Goal: Transaction & Acquisition: Purchase product/service

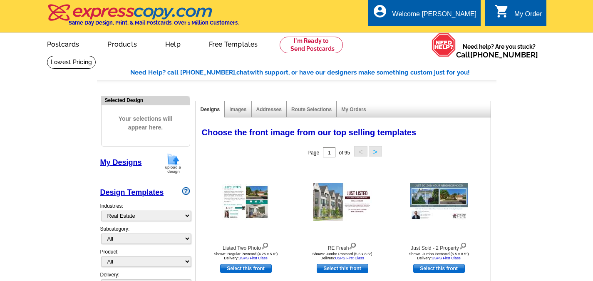
select select "785"
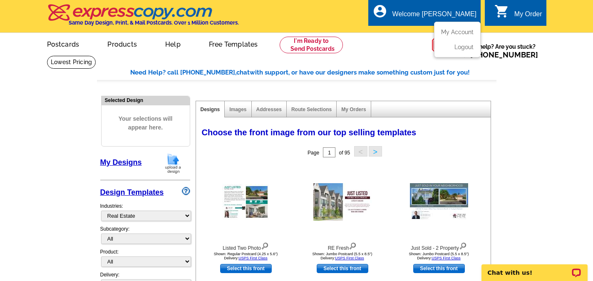
click at [460, 28] on ul "My Account Logout" at bounding box center [457, 40] width 47 height 36
click at [458, 33] on link "My Account" at bounding box center [455, 31] width 36 height 7
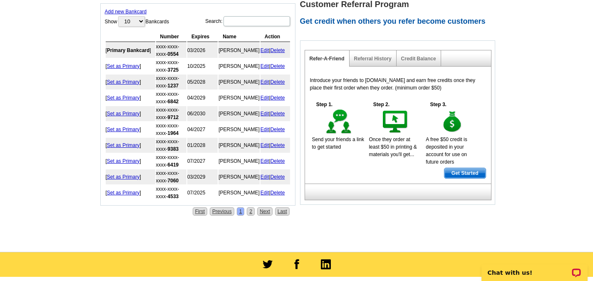
click at [127, 13] on link "Add new Bankcard" at bounding box center [126, 12] width 42 height 6
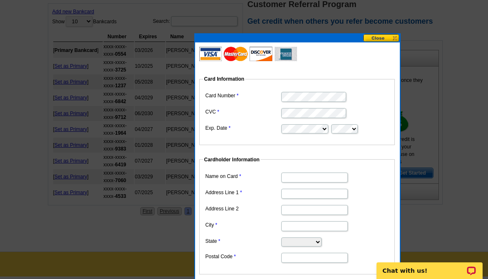
click at [314, 179] on input "Name on Card" at bounding box center [314, 178] width 67 height 10
type input "[PERSON_NAME]"
type input "6400 S 27th Street"
type input "Oak Creek"
click at [194, 104] on div "Card Information Card Number CVC Exp. Date Cardholder Information Name on Card …" at bounding box center [297, 187] width 206 height 309
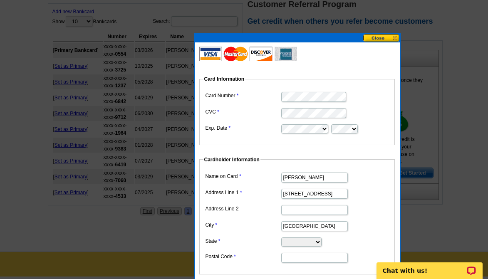
click at [312, 240] on select "Alabama Alaska Arizona Arkansas California Colorado Connecticut District of Col…" at bounding box center [301, 241] width 40 height 9
select select "WI"
click at [281, 237] on select "Alabama Alaska Arizona Arkansas California Colorado Connecticut District of Col…" at bounding box center [301, 241] width 40 height 9
click at [310, 254] on input "Postal Code" at bounding box center [314, 258] width 67 height 10
type input "53154"
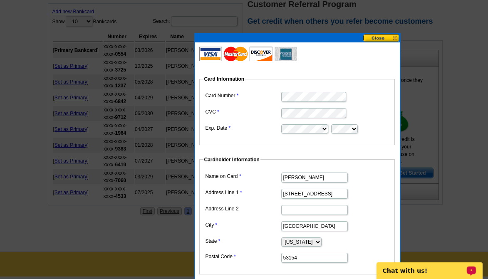
scroll to position [499, 0]
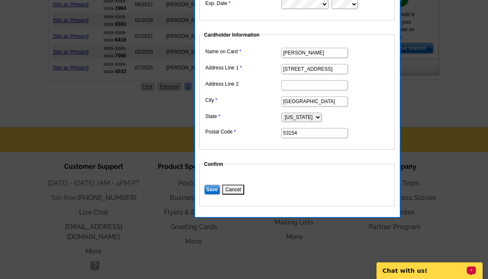
click at [211, 189] on input "Save" at bounding box center [212, 190] width 16 height 10
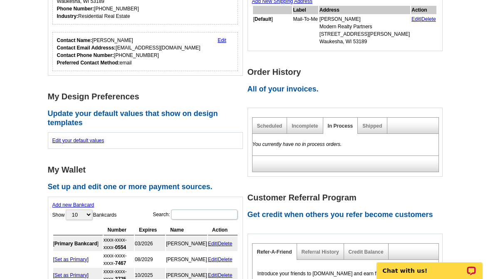
scroll to position [167, 0]
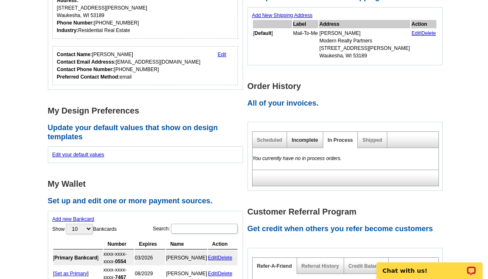
click at [306, 140] on link "Incomplete" at bounding box center [304, 140] width 26 height 6
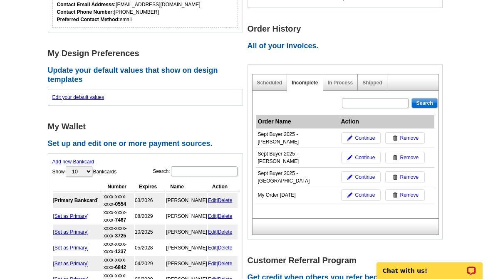
scroll to position [250, 0]
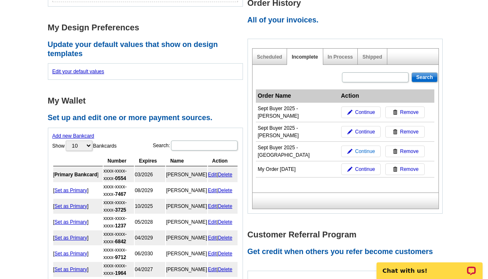
click at [368, 148] on span "Continue" at bounding box center [365, 151] width 20 height 7
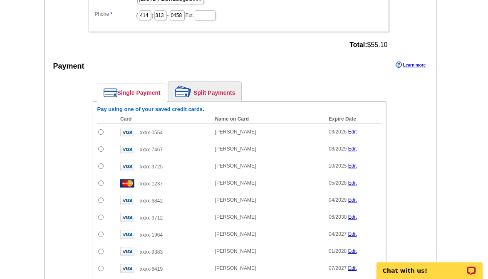
scroll to position [374, 0]
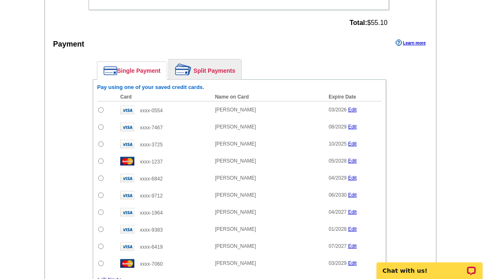
click at [223, 76] on link "Split Payments" at bounding box center [205, 69] width 72 height 20
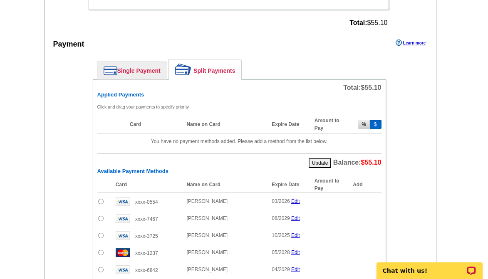
click at [361, 124] on button "%" at bounding box center [364, 124] width 12 height 9
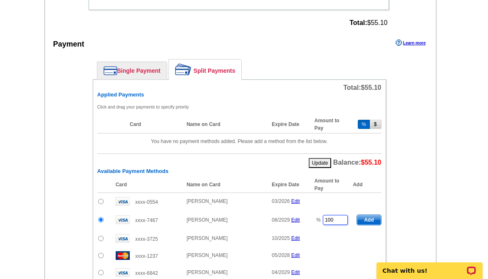
drag, startPoint x: 329, startPoint y: 219, endPoint x: 323, endPoint y: 221, distance: 6.2
click at [323, 221] on input "100" at bounding box center [335, 220] width 25 height 10
drag, startPoint x: 331, startPoint y: 221, endPoint x: 319, endPoint y: 223, distance: 11.3
click at [319, 223] on td "% 100" at bounding box center [331, 220] width 42 height 20
click at [377, 222] on span "Add" at bounding box center [369, 220] width 24 height 10
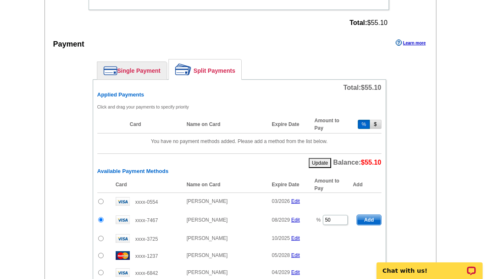
type input "100"
radio input "false"
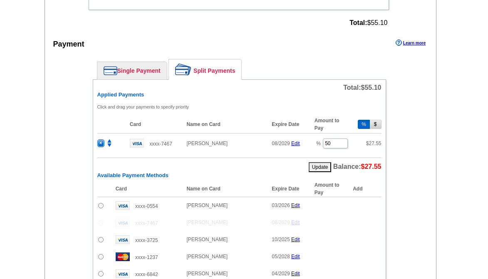
click at [401, 84] on div "Single Payment Split Payments Pay using one of your saved credit cards. Card Na…" at bounding box center [239, 241] width 335 height 373
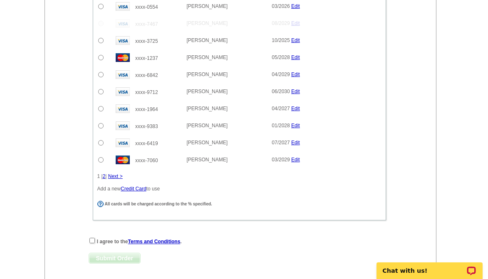
scroll to position [582, 0]
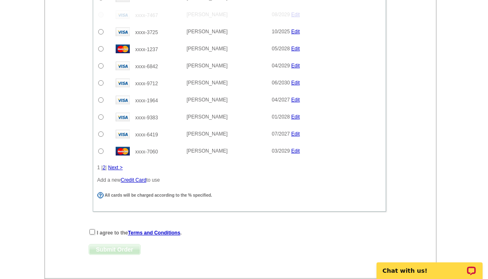
click at [105, 167] on link "2" at bounding box center [104, 168] width 3 height 6
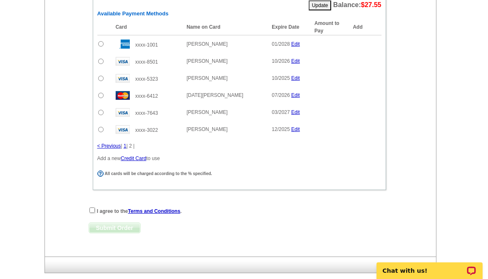
scroll to position [499, 0]
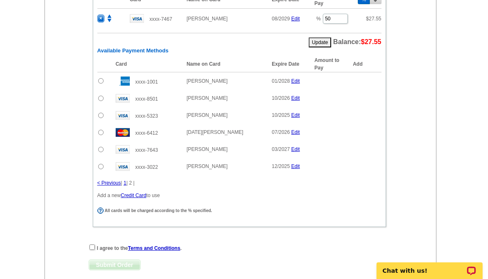
click at [100, 149] on input "radio" at bounding box center [100, 149] width 5 height 5
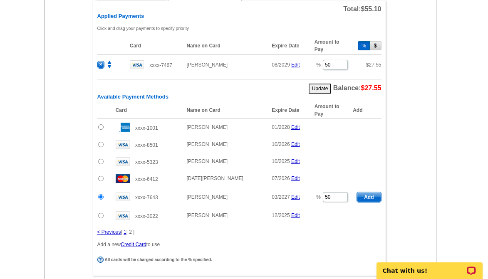
scroll to position [457, 0]
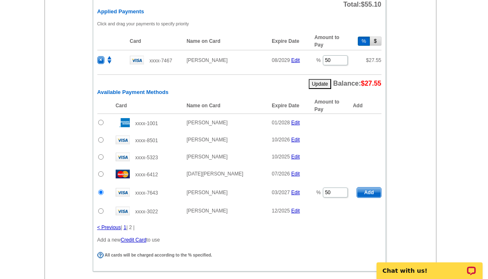
click at [370, 195] on span "Add" at bounding box center [369, 193] width 24 height 10
radio input "false"
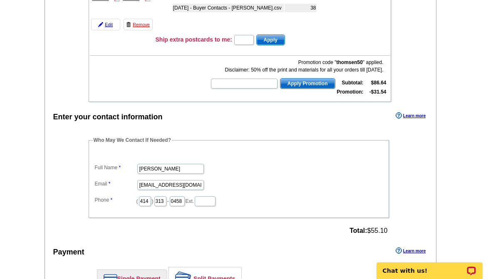
scroll to position [83, 0]
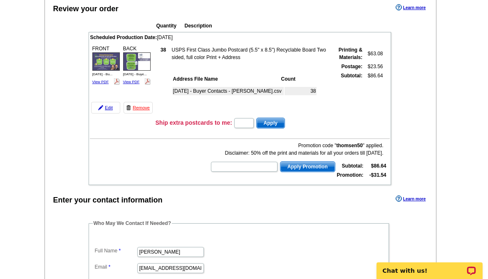
click at [80, 185] on div "Quantity Description Scheduled Production Date: Thursday September 11th, 2025 F…" at bounding box center [239, 101] width 335 height 168
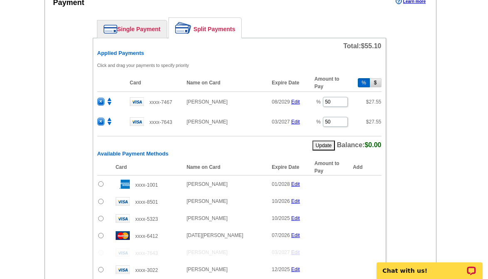
scroll to position [541, 0]
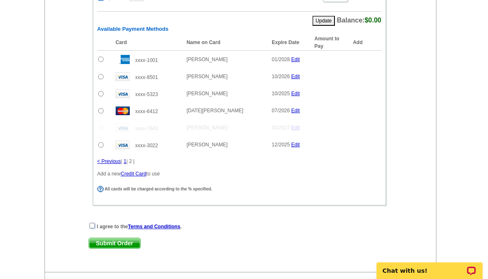
click at [92, 225] on input "checkbox" at bounding box center [91, 225] width 5 height 5
checkbox input "true"
click at [118, 243] on span "Submit Order" at bounding box center [114, 243] width 51 height 10
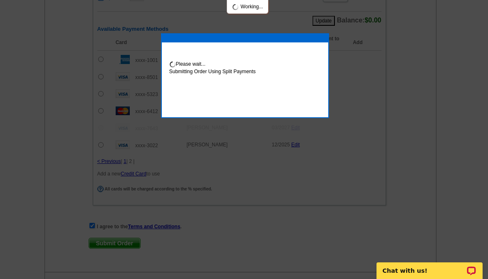
scroll to position [583, 0]
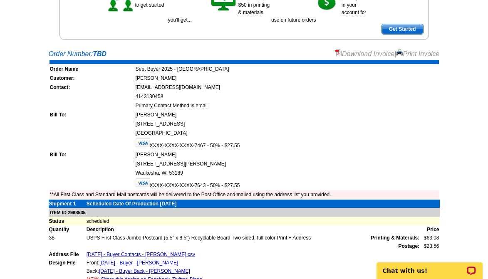
click at [432, 57] on link "Print Invoice" at bounding box center [417, 53] width 43 height 7
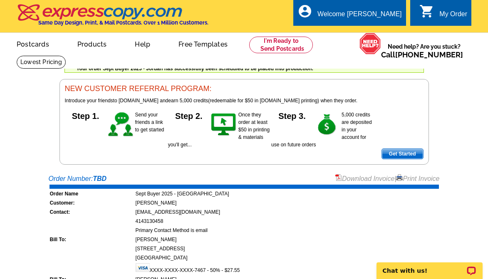
click at [24, 158] on div "Welcome back Tonya My Account Logout local_phone Same Day Design, Print, & Mail…" at bounding box center [244, 82] width 488 height 165
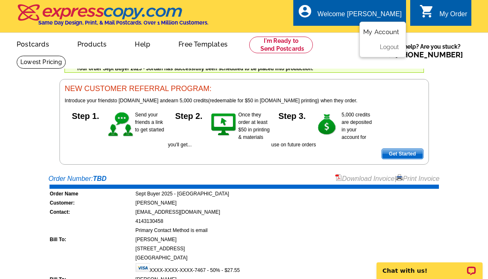
click at [386, 35] on link "My Account" at bounding box center [381, 31] width 36 height 7
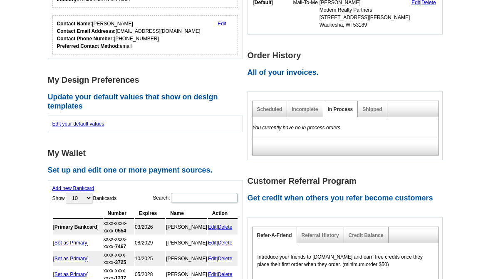
scroll to position [208, 0]
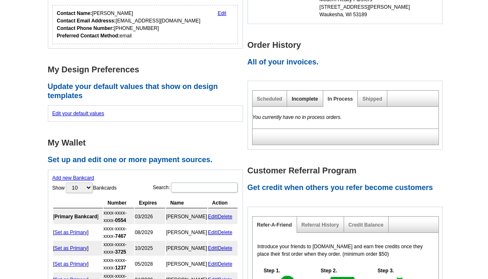
click at [301, 100] on link "Incomplete" at bounding box center [304, 99] width 26 height 6
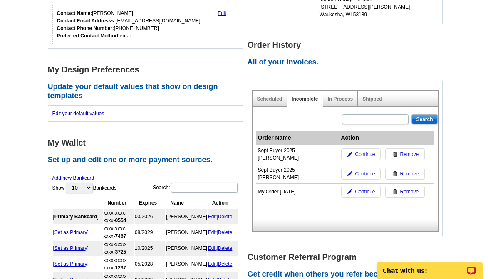
scroll to position [0, 0]
click at [340, 99] on link "In Process" at bounding box center [340, 99] width 25 height 6
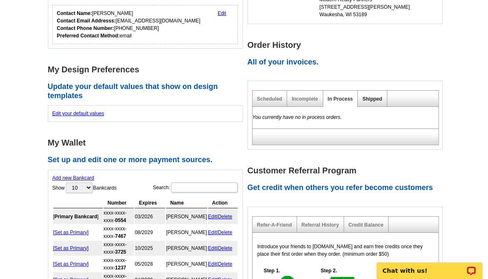
click at [370, 99] on link "Shipped" at bounding box center [372, 99] width 20 height 6
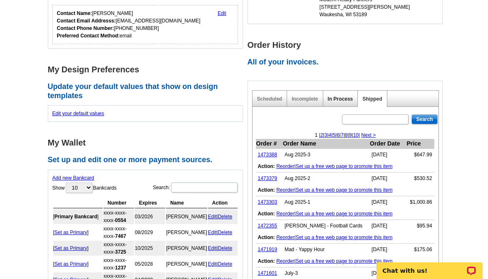
click at [340, 101] on link "In Process" at bounding box center [340, 99] width 25 height 6
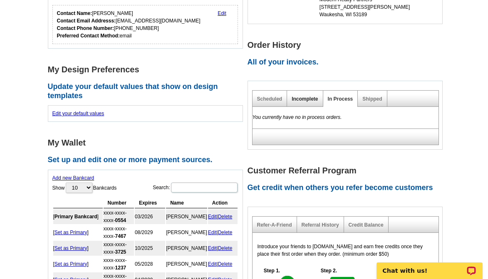
click at [306, 101] on link "Incomplete" at bounding box center [304, 99] width 26 height 6
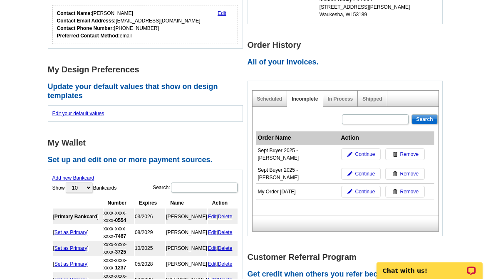
click at [388, 64] on h2 "All of your invoices." at bounding box center [347, 62] width 200 height 9
click at [9, 161] on main "Account Information Update your user information. Username: heather@modernrpwi.…" at bounding box center [244, 169] width 488 height 645
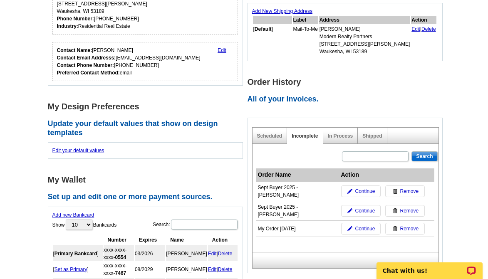
scroll to position [208, 0]
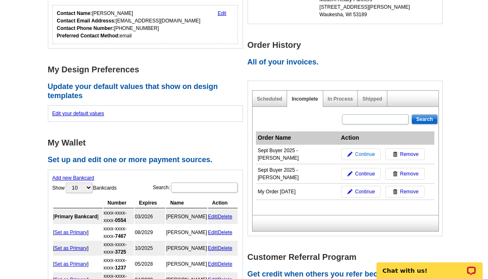
click at [361, 152] on span "Continue" at bounding box center [365, 154] width 20 height 7
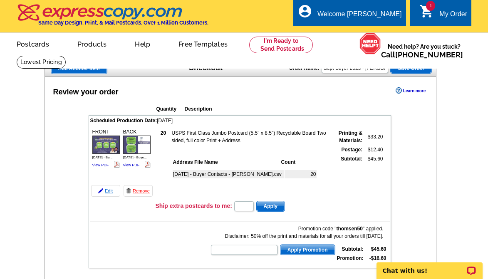
click at [105, 191] on link "Edit" at bounding box center [105, 191] width 29 height 12
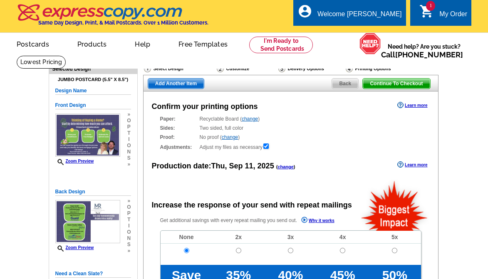
radio input "false"
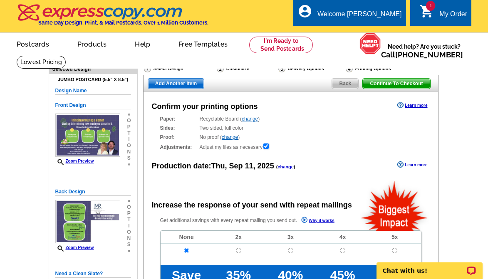
click at [287, 169] on link "change" at bounding box center [285, 166] width 16 height 5
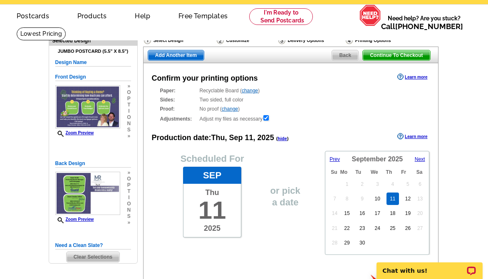
scroll to position [42, 0]
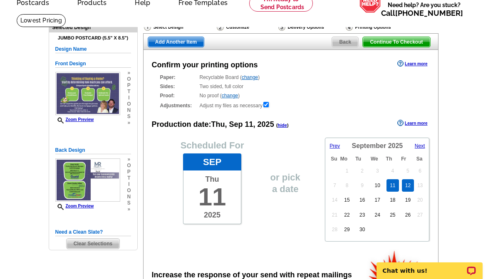
click at [411, 187] on link "12" at bounding box center [408, 185] width 12 height 12
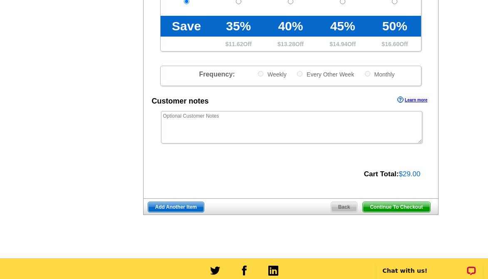
scroll to position [374, 0]
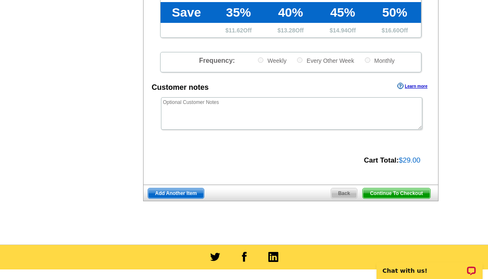
click at [394, 197] on span "Continue To Checkout" at bounding box center [396, 193] width 67 height 10
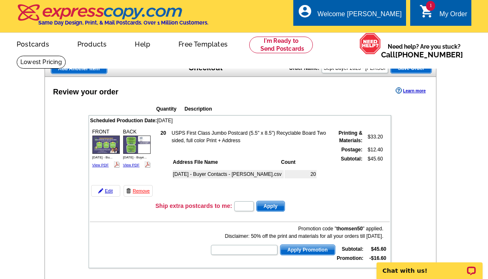
click at [413, 71] on span "Save Order" at bounding box center [410, 68] width 41 height 10
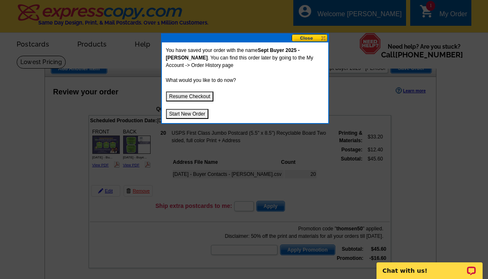
click at [195, 115] on button "Start New Order" at bounding box center [187, 114] width 43 height 10
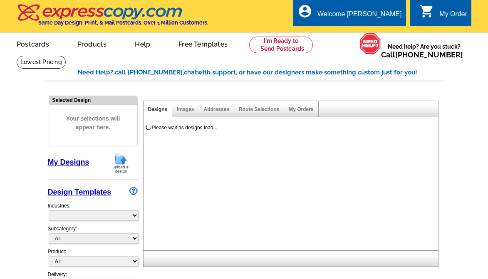
select select "785"
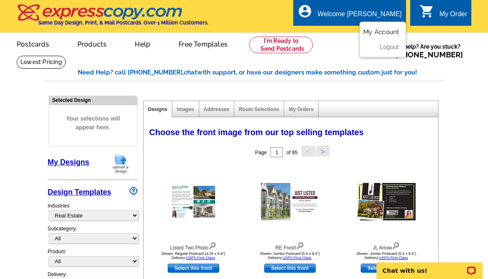
click at [381, 30] on link "My Account" at bounding box center [381, 31] width 36 height 7
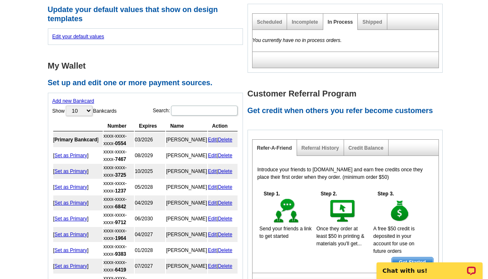
scroll to position [249, 0]
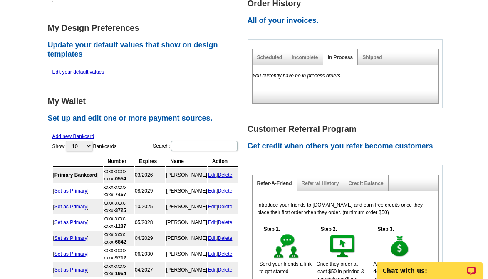
click at [301, 53] on div "Incomplete" at bounding box center [305, 57] width 36 height 16
click at [302, 61] on div "Incomplete" at bounding box center [305, 57] width 36 height 16
click at [310, 58] on link "Incomplete" at bounding box center [304, 57] width 26 height 6
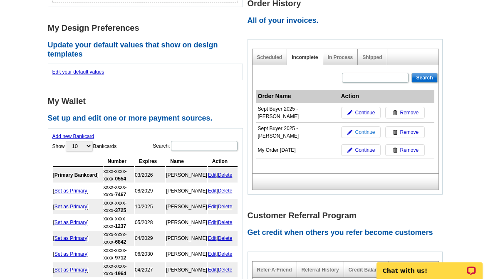
click at [360, 128] on span "Continue" at bounding box center [365, 131] width 20 height 7
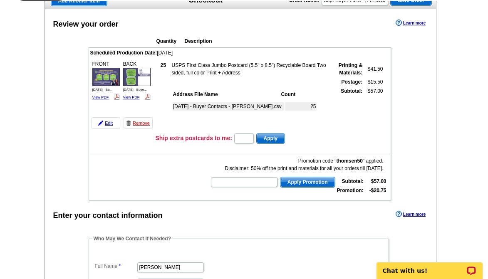
scroll to position [83, 0]
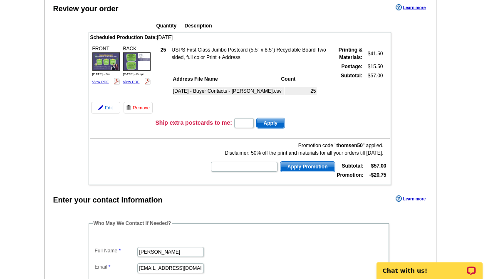
click at [104, 109] on link "Edit" at bounding box center [105, 108] width 29 height 12
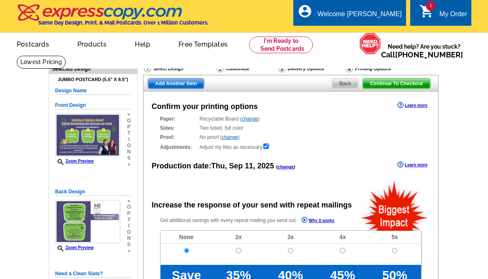
radio input "false"
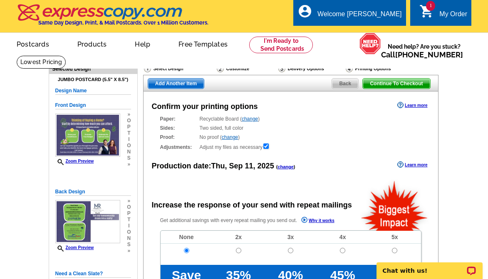
click at [288, 167] on link "change" at bounding box center [285, 166] width 16 height 5
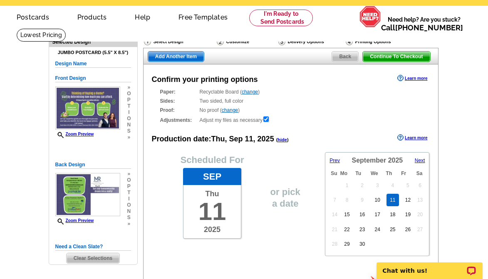
scroll to position [42, 0]
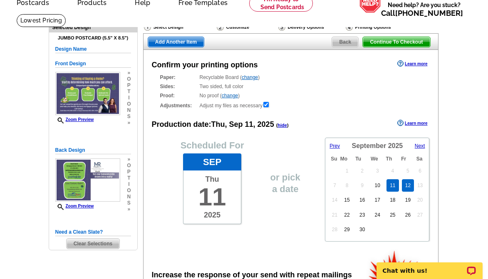
click at [408, 185] on link "12" at bounding box center [408, 185] width 12 height 12
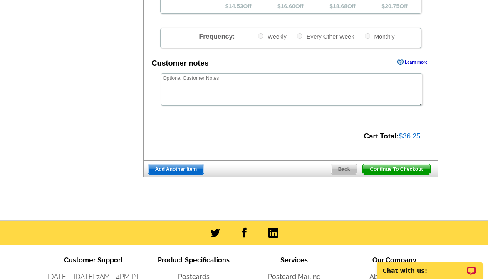
scroll to position [457, 0]
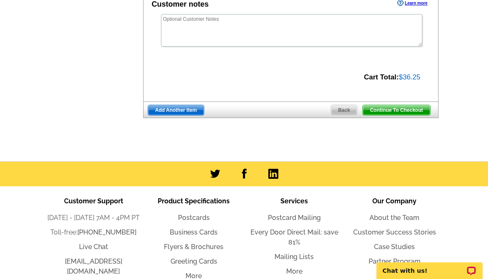
click at [408, 112] on span "Continue To Checkout" at bounding box center [396, 110] width 67 height 10
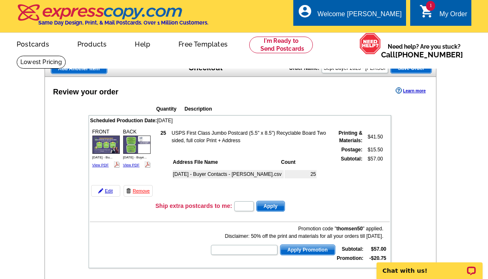
click at [412, 70] on span "Save Order" at bounding box center [410, 68] width 41 height 10
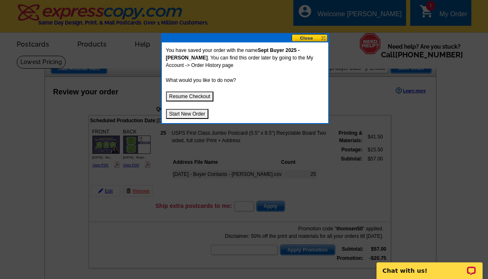
click at [189, 114] on button "Start New Order" at bounding box center [187, 114] width 43 height 10
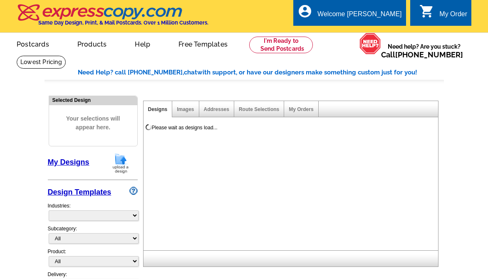
select select "785"
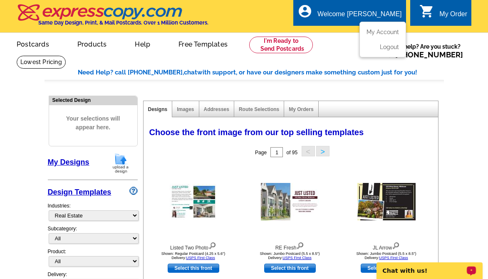
click at [385, 15] on div "Welcome [PERSON_NAME]" at bounding box center [359, 16] width 84 height 12
click at [388, 36] on link "My Account" at bounding box center [381, 31] width 36 height 7
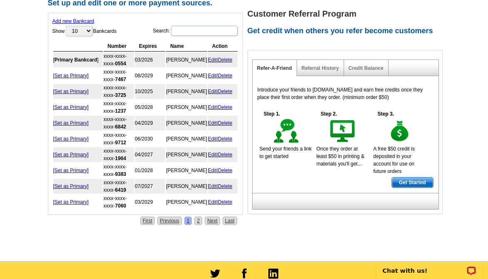
scroll to position [374, 0]
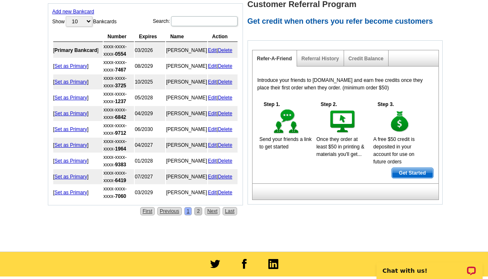
click at [200, 215] on link "2" at bounding box center [198, 211] width 8 height 8
click at [187, 213] on link "1" at bounding box center [188, 211] width 8 height 8
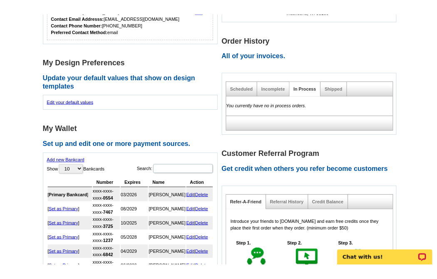
scroll to position [208, 0]
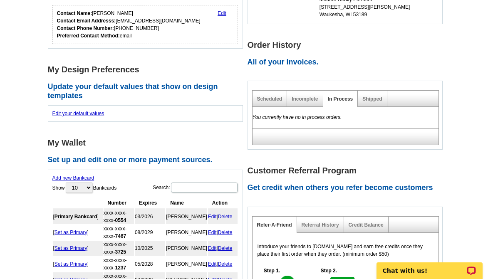
click at [35, 206] on main "Account Information Update your user information. Username: [PERSON_NAME][EMAIL…" at bounding box center [244, 132] width 488 height 570
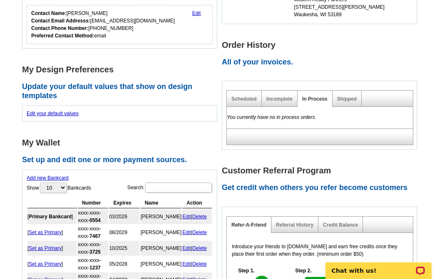
click at [13, 188] on main "Account Information Update your user information. Username: [PERSON_NAME][EMAIL…" at bounding box center [218, 132] width 437 height 570
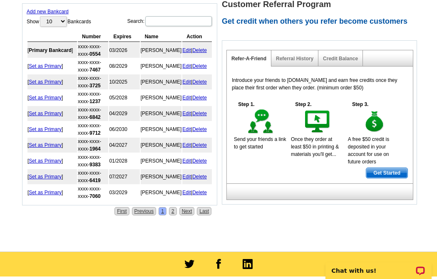
scroll to position [291, 0]
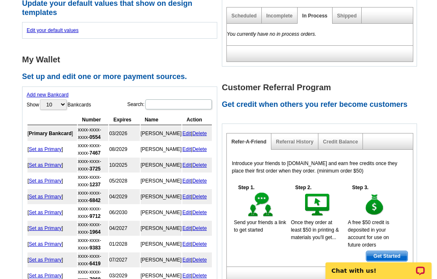
click at [39, 95] on link "Add new Bankcard" at bounding box center [48, 95] width 42 height 6
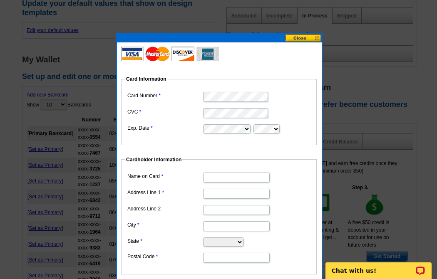
scroll to position [0, 0]
click at [231, 175] on input "Name on Card" at bounding box center [236, 178] width 67 height 10
click at [170, 169] on fieldset "Cardholder Information Name on Card Address Line 1 Address Line 2 City State [U…" at bounding box center [218, 215] width 195 height 119
click at [220, 175] on input "Name on Card" at bounding box center [236, 178] width 67 height 10
paste input "[PERSON_NAME]"
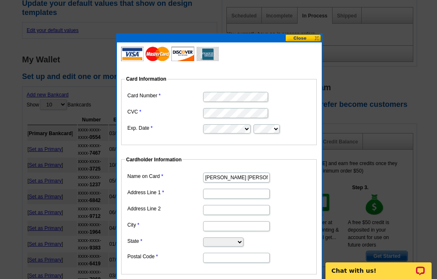
type input "[PERSON_NAME] [PERSON_NAME]"
click at [142, 148] on dt at bounding box center [231, 151] width 221 height 7
click at [231, 195] on input "Address Line 1" at bounding box center [236, 194] width 67 height 10
paste input "[STREET_ADDRESS]"
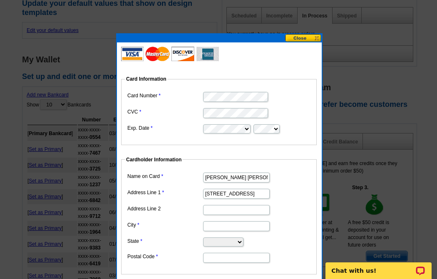
drag, startPoint x: 251, startPoint y: 193, endPoint x: 292, endPoint y: 193, distance: 41.2
click at [292, 193] on dd "[STREET_ADDRESS]" at bounding box center [218, 193] width 187 height 13
type input "20400 Poplar Creek Parkway"
click at [246, 207] on input "Address Line 2" at bounding box center [236, 210] width 67 height 10
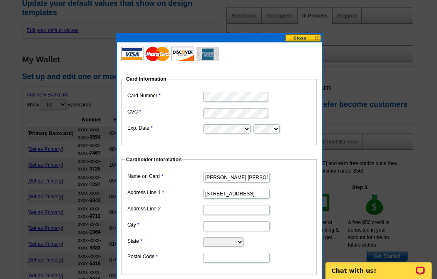
scroll to position [0, 0]
type input "Unit 309"
type input "Brookfield"
select select "WI"
type input "53045"
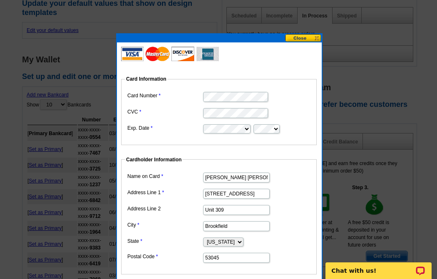
click at [135, 151] on dt at bounding box center [231, 151] width 221 height 7
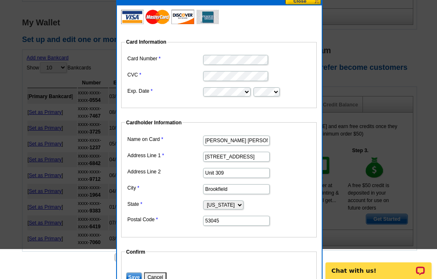
scroll to position [374, 0]
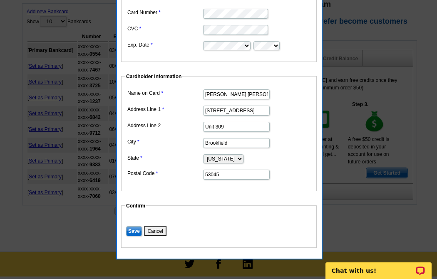
click at [132, 231] on input "Save" at bounding box center [134, 231] width 16 height 10
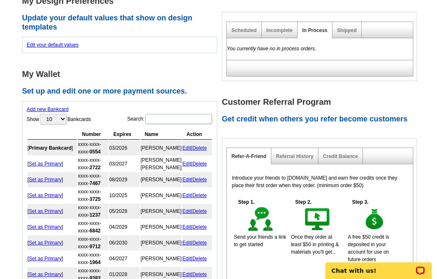
scroll to position [249, 0]
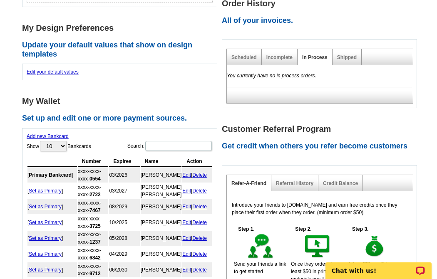
click at [4, 197] on main "Account Information Update your user information. Username: [PERSON_NAME][EMAIL…" at bounding box center [218, 91] width 437 height 570
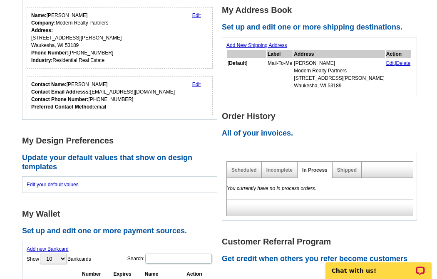
scroll to position [208, 0]
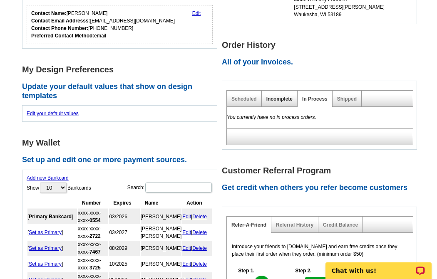
click at [276, 99] on link "Incomplete" at bounding box center [279, 99] width 26 height 6
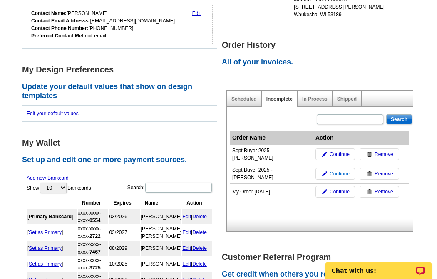
click at [337, 170] on span "Continue" at bounding box center [339, 173] width 20 height 7
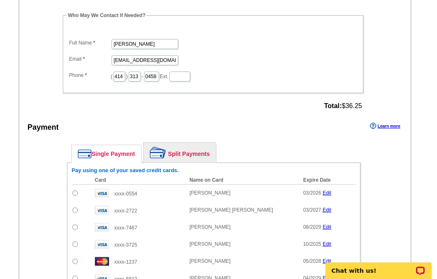
scroll to position [374, 0]
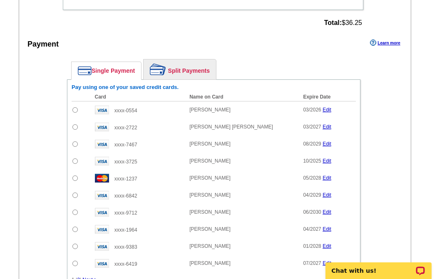
click at [180, 77] on link "Split Payments" at bounding box center [179, 69] width 72 height 20
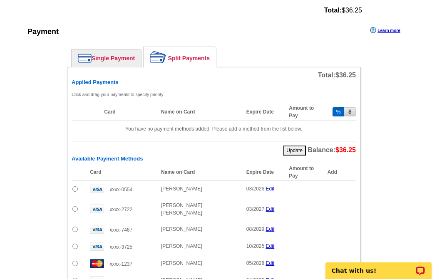
scroll to position [416, 0]
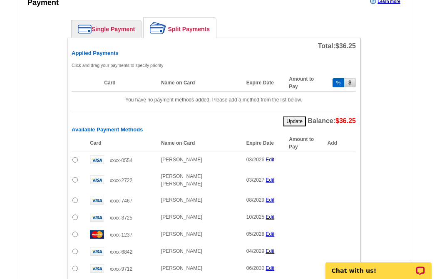
click at [74, 177] on input "radio" at bounding box center [74, 179] width 5 height 5
radio input "true"
click at [306, 178] on input "100" at bounding box center [309, 180] width 25 height 10
click at [349, 178] on span "Add" at bounding box center [343, 180] width 24 height 10
type input "100"
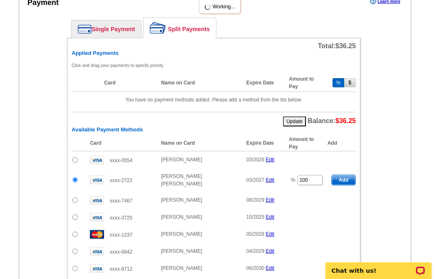
scroll to position [499, 0]
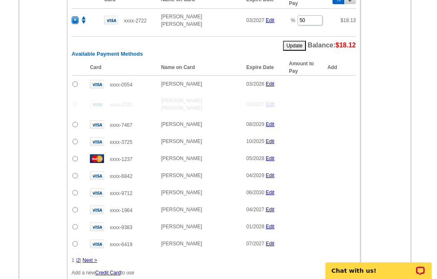
radio input "false"
click at [91, 257] on link "Next >" at bounding box center [89, 260] width 15 height 6
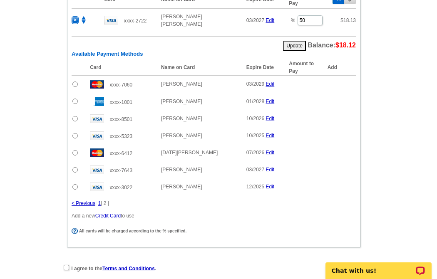
click at [76, 167] on input "radio" at bounding box center [74, 169] width 5 height 5
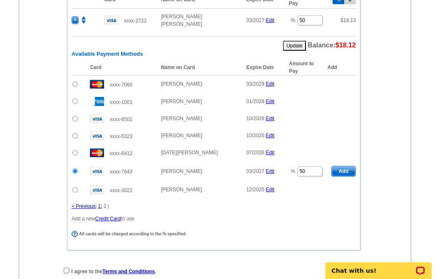
click at [346, 168] on span "Add" at bounding box center [343, 171] width 24 height 10
radio input "false"
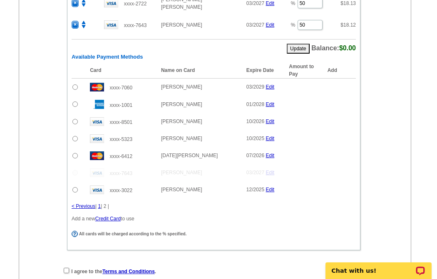
scroll to position [541, 0]
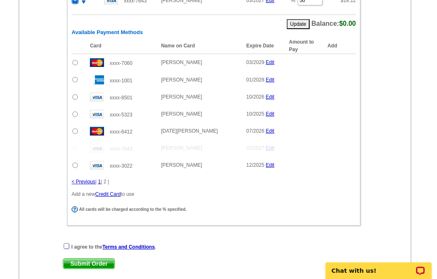
click at [65, 244] on input "checkbox" at bounding box center [66, 245] width 5 height 5
checkbox input "true"
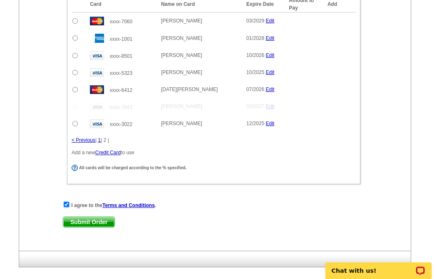
scroll to position [624, 0]
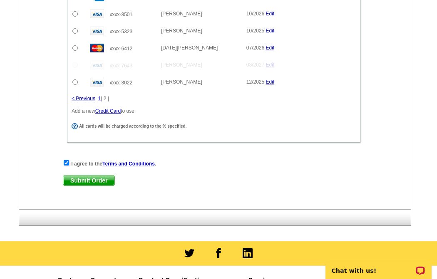
click at [95, 175] on span "Submit Order" at bounding box center [88, 180] width 51 height 10
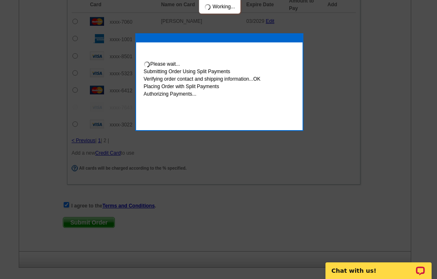
scroll to position [666, 0]
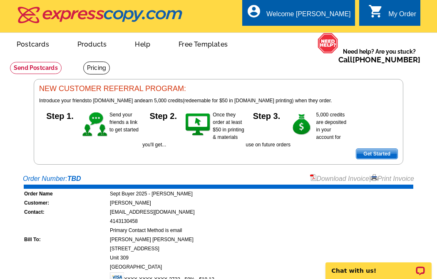
click at [14, 162] on div "Welcome back [PERSON_NAME] My Account Logout local_phone Same Day Design, Print…" at bounding box center [218, 82] width 437 height 165
click at [27, 161] on div "Your order Sept Buyer 2025 - Zach has successfully been scheduled to be placed …" at bounding box center [218, 114] width 399 height 100
drag, startPoint x: 392, startPoint y: 179, endPoint x: 269, endPoint y: 219, distance: 129.3
click at [392, 179] on link "Print Invoice" at bounding box center [391, 178] width 43 height 7
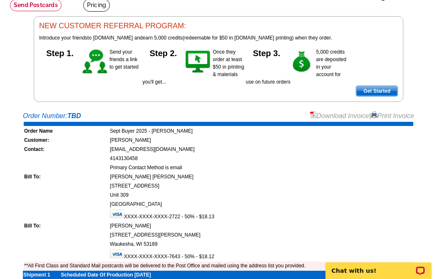
scroll to position [83, 0]
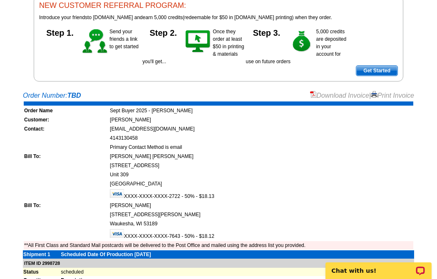
click at [12, 137] on main "Order Number: TBD Download Invoice | Print Invoice Order Name Sept Buyer 2025 -…" at bounding box center [218, 247] width 437 height 323
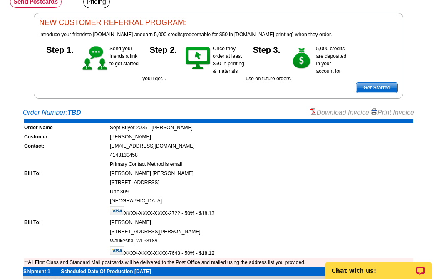
scroll to position [0, 0]
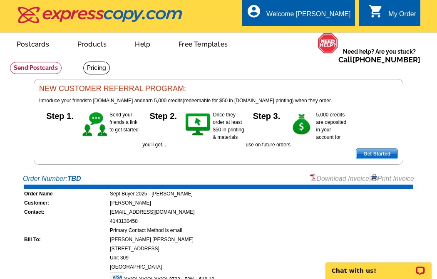
click at [15, 165] on div "Welcome back Tonya My Account Logout local_phone Same Day Design, Print, & Mail…" at bounding box center [218, 82] width 437 height 165
click at [151, 178] on div "Order Number: TBD Download Invoice | Print Invoice" at bounding box center [218, 179] width 391 height 10
click at [324, 32] on link "My Account" at bounding box center [330, 31] width 36 height 7
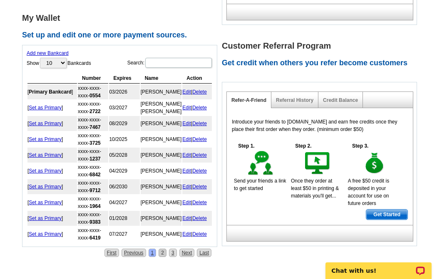
click at [164, 257] on link "2" at bounding box center [162, 253] width 8 height 8
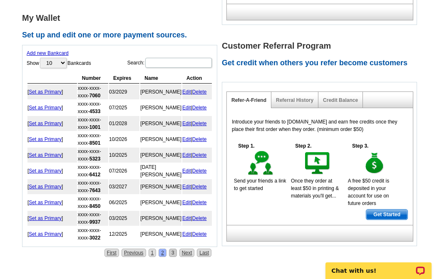
click at [173, 254] on link "3" at bounding box center [173, 253] width 8 height 8
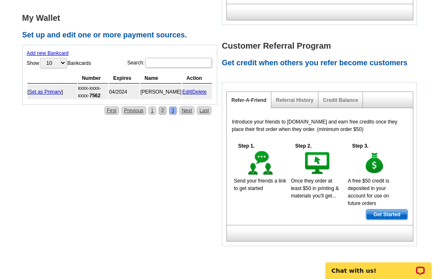
click at [162, 111] on link "2" at bounding box center [162, 110] width 8 height 8
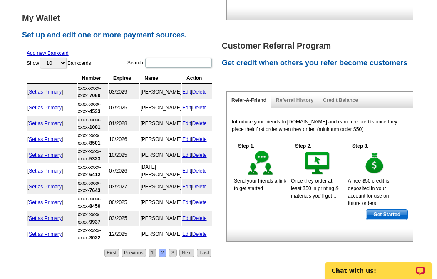
click at [153, 251] on link "1" at bounding box center [152, 253] width 8 height 8
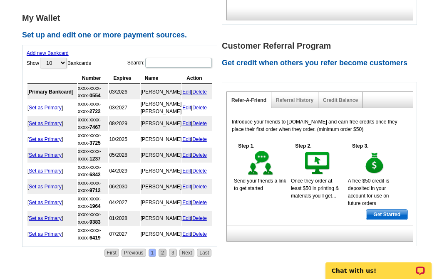
click at [162, 257] on link "2" at bounding box center [162, 253] width 8 height 8
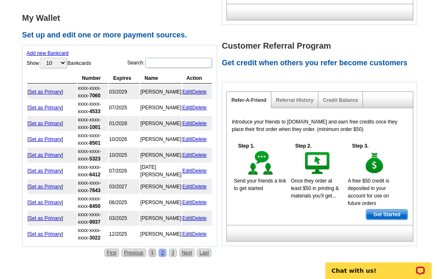
click at [152, 253] on link "1" at bounding box center [152, 253] width 8 height 8
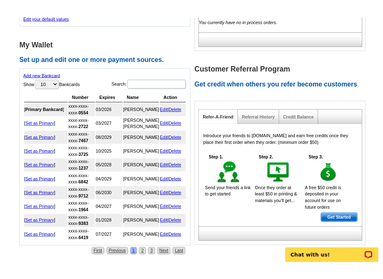
scroll to position [333, 0]
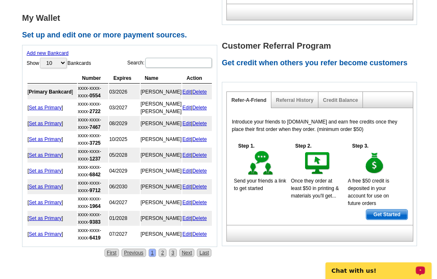
click at [43, 54] on link "Add new Bankcard" at bounding box center [48, 53] width 42 height 6
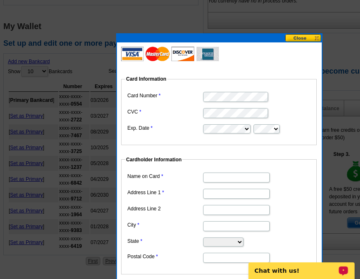
scroll to position [0, 0]
click at [249, 178] on input "Name on Card" at bounding box center [236, 178] width 67 height 10
type input "Shana Tiltrum"
type input "1720 Fissure Trail"
type input "Columbus"
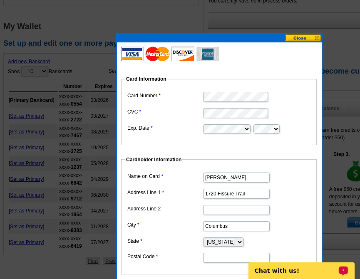
select select "WI"
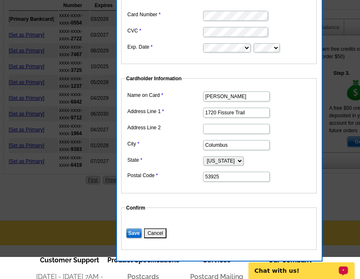
scroll to position [416, 0]
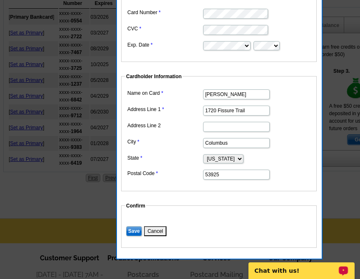
type input "53925"
click at [132, 231] on input "Save" at bounding box center [134, 231] width 16 height 10
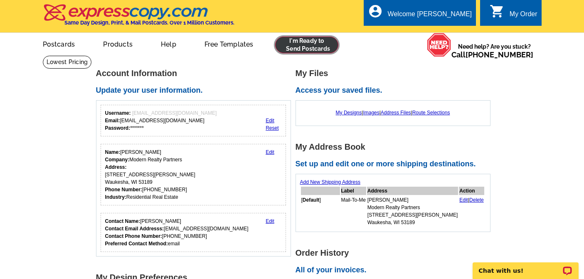
click at [312, 45] on link at bounding box center [307, 45] width 64 height 17
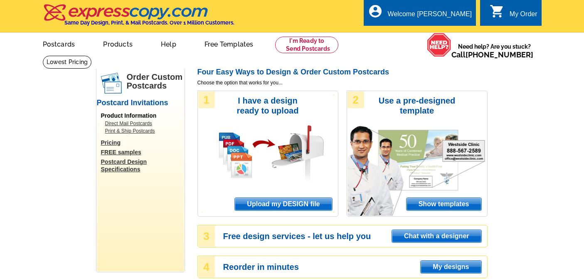
click at [267, 206] on span "Upload my DESIGN file" at bounding box center [283, 204] width 97 height 12
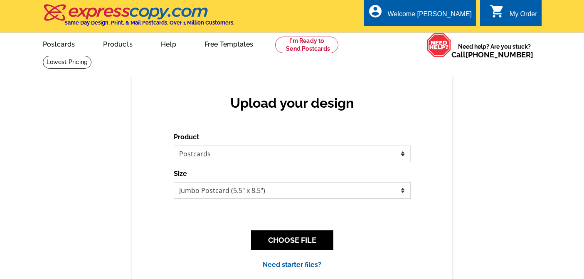
click at [242, 191] on select "Jumbo Postcard (5.5" x 8.5") Regular Postcard (4.25" x 5.6") Panoramic Postcard…" at bounding box center [292, 190] width 237 height 17
select select "1"
click at [174, 183] on select "Jumbo Postcard (5.5" x 8.5") Regular Postcard (4.25" x 5.6") Panoramic Postcard…" at bounding box center [292, 190] width 237 height 17
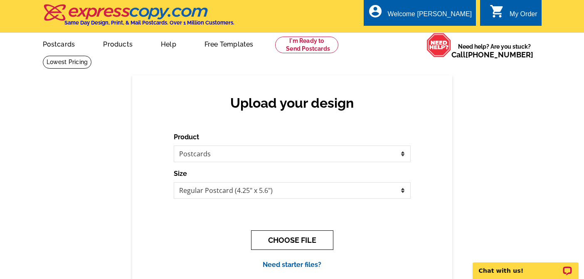
click at [284, 240] on button "CHOOSE FILE" at bounding box center [292, 240] width 82 height 20
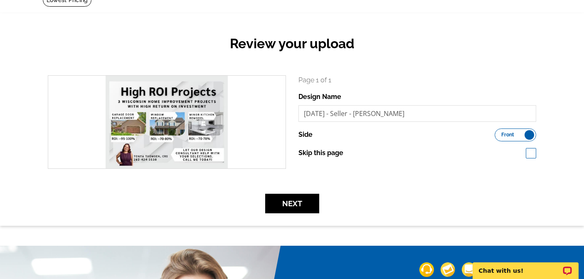
scroll to position [83, 0]
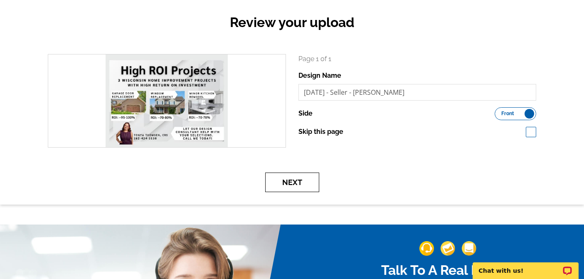
click at [299, 183] on button "Next" at bounding box center [292, 183] width 54 height 20
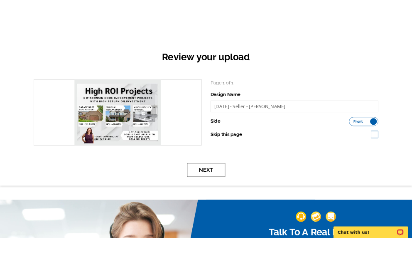
scroll to position [0, 0]
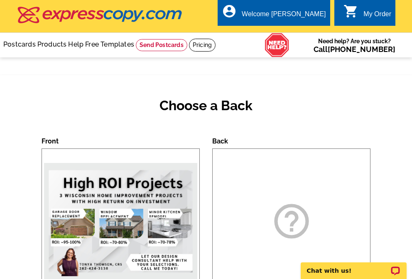
click at [258, 137] on div "Choose a Back" at bounding box center [206, 112] width 329 height 49
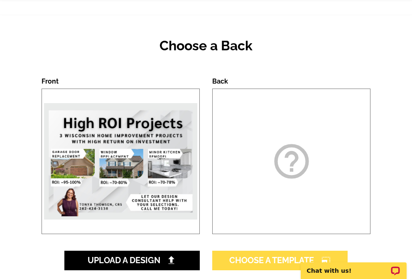
scroll to position [125, 0]
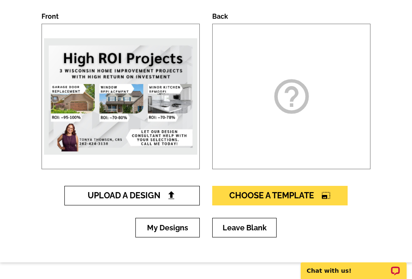
click at [140, 197] on span "Upload A Design" at bounding box center [132, 195] width 89 height 10
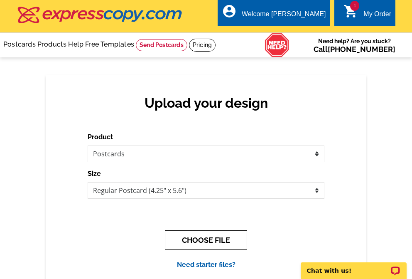
click at [211, 238] on button "CHOOSE FILE" at bounding box center [206, 240] width 82 height 20
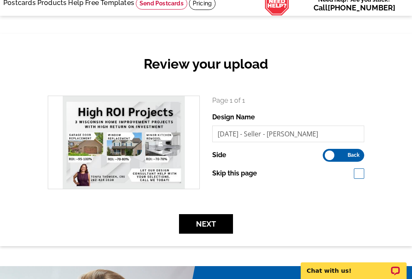
scroll to position [83, 0]
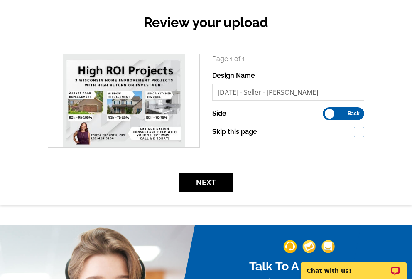
click at [131, 200] on div "Review your upload search Page 1 of 1 Design Name [DATE] - Seller - [PERSON_NAM…" at bounding box center [206, 98] width 412 height 212
click at [346, 112] on label "Front Back" at bounding box center [344, 113] width 42 height 13
click at [327, 111] on input "Front Back" at bounding box center [327, 111] width 0 height 0
click at [341, 114] on span "Front" at bounding box center [336, 113] width 13 height 4
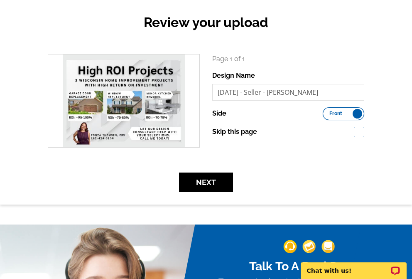
click at [327, 111] on input "Front Back" at bounding box center [327, 111] width 0 height 0
click at [361, 131] on span at bounding box center [359, 132] width 10 height 10
checkbox input "true"
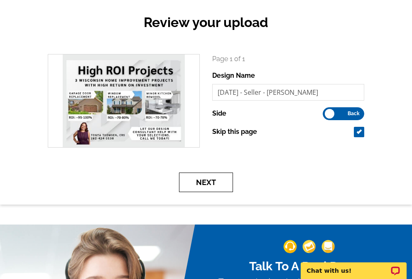
click at [202, 184] on button "Next" at bounding box center [206, 183] width 54 height 20
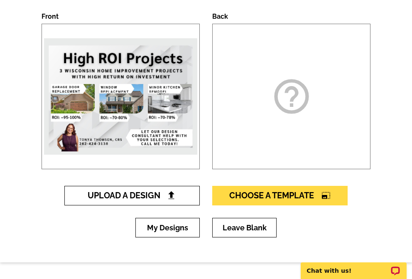
click at [168, 200] on img at bounding box center [171, 195] width 9 height 9
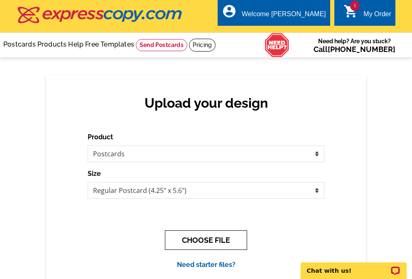
click at [198, 242] on button "CHOOSE FILE" at bounding box center [206, 240] width 82 height 20
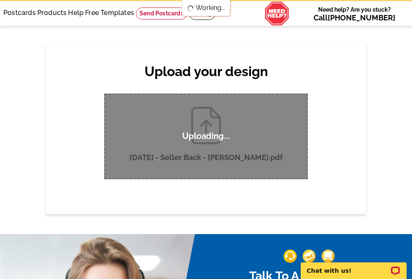
scroll to position [42, 0]
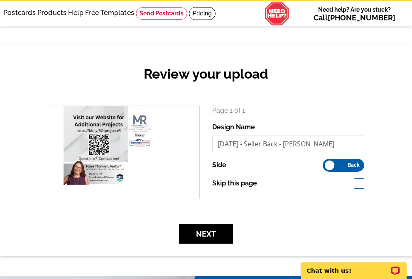
scroll to position [42, 0]
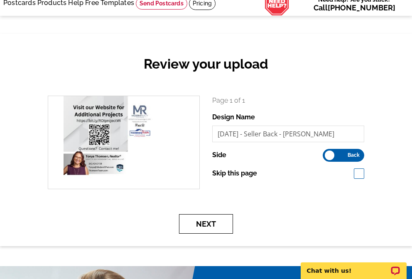
click at [204, 227] on button "Next" at bounding box center [206, 224] width 54 height 20
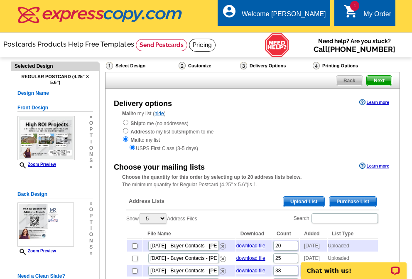
click at [239, 49] on div "picture_in_picture Postcards store_mall_directory Products keyboard_arrow_down …" at bounding box center [206, 45] width 412 height 25
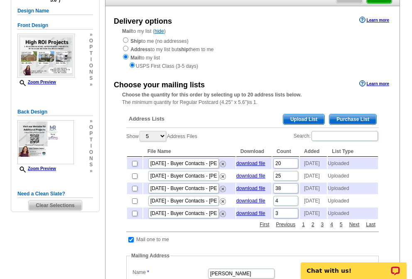
scroll to position [83, 0]
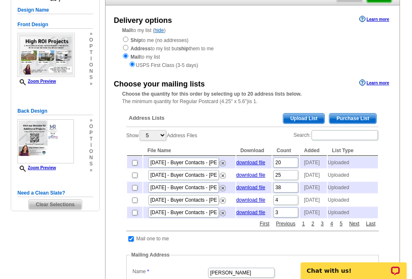
click at [306, 121] on span "Upload List" at bounding box center [304, 119] width 41 height 10
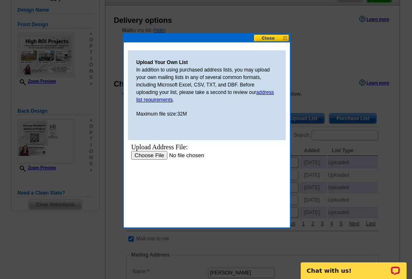
scroll to position [0, 0]
click at [150, 156] on input "file" at bounding box center [183, 155] width 105 height 9
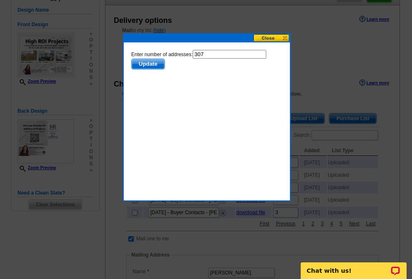
click at [221, 55] on input "307" at bounding box center [230, 54] width 74 height 9
type input "306"
click at [145, 67] on span "Update" at bounding box center [148, 64] width 33 height 10
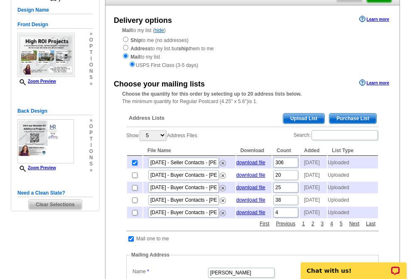
click at [301, 120] on span "Upload List" at bounding box center [304, 119] width 41 height 10
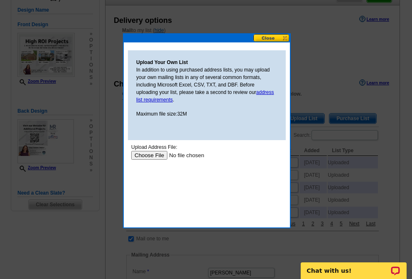
click at [146, 157] on input "file" at bounding box center [183, 155] width 105 height 9
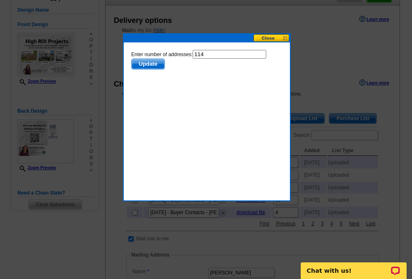
click at [216, 54] on input "114" at bounding box center [230, 54] width 74 height 9
type input "113"
click at [150, 64] on span "Update" at bounding box center [148, 64] width 33 height 10
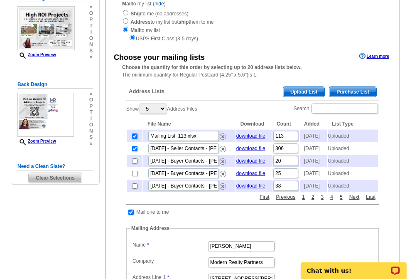
scroll to position [125, 0]
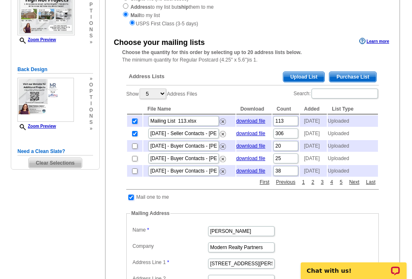
click at [131, 200] on input "checkbox" at bounding box center [130, 197] width 5 height 5
checkbox input "false"
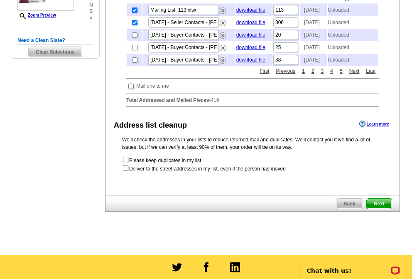
scroll to position [249, 0]
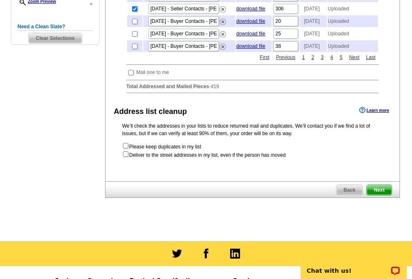
click at [380, 195] on span "Next" at bounding box center [379, 190] width 25 height 10
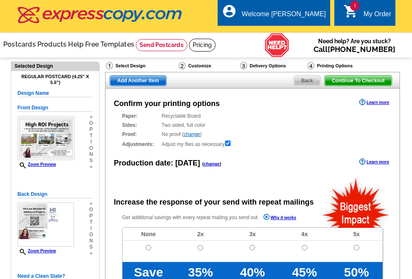
radio input "false"
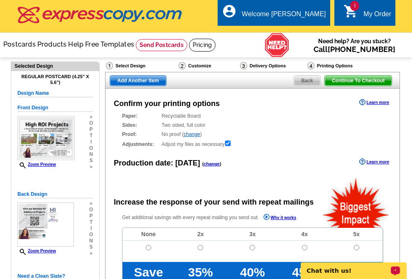
click at [216, 165] on link "change" at bounding box center [212, 163] width 16 height 5
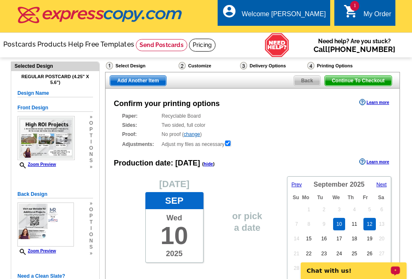
click at [372, 225] on link "12" at bounding box center [370, 224] width 12 height 12
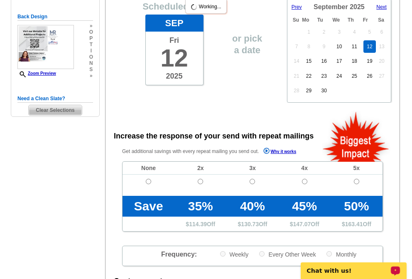
scroll to position [208, 0]
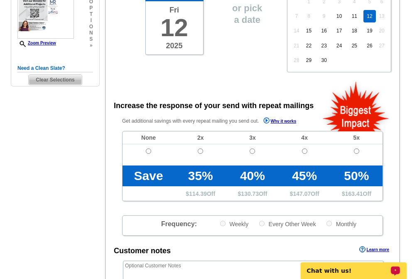
click at [147, 149] on td at bounding box center [149, 154] width 52 height 21
click at [148, 152] on input "radio" at bounding box center [148, 150] width 5 height 5
radio input "true"
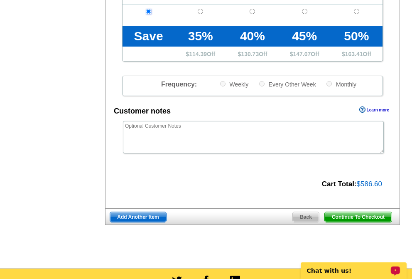
scroll to position [374, 0]
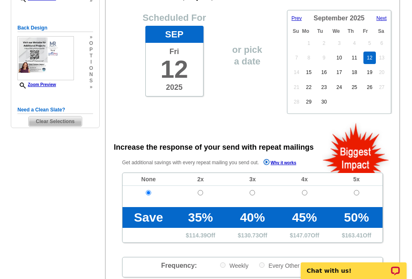
scroll to position [333, 0]
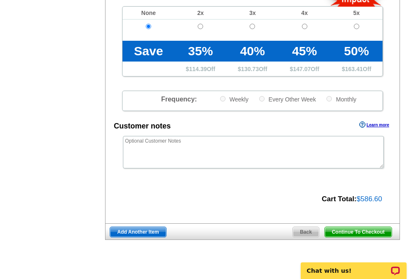
click at [131, 232] on span "Add Another Item" at bounding box center [138, 232] width 56 height 10
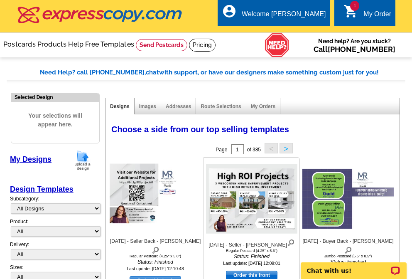
scroll to position [83, 0]
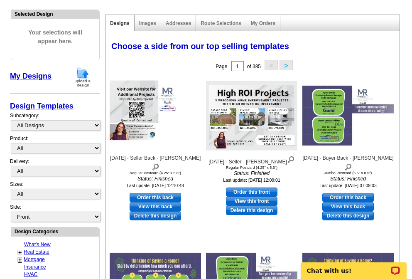
click at [86, 73] on img at bounding box center [83, 77] width 22 height 21
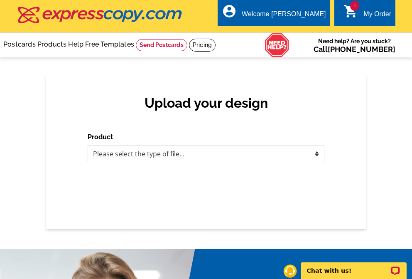
click at [194, 158] on select "Please select the type of file... Postcards Business Cards Letters and flyers G…" at bounding box center [206, 154] width 237 height 17
select select "1"
click at [88, 146] on select "Please select the type of file... Postcards Business Cards Letters and flyers G…" at bounding box center [206, 154] width 237 height 17
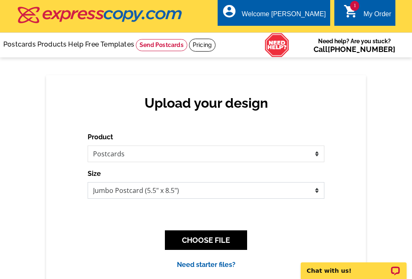
click at [141, 190] on select "Jumbo Postcard (5.5" x 8.5") Regular Postcard (4.25" x 5.6") Panoramic Postcard…" at bounding box center [206, 190] width 237 height 17
select select "1"
click at [88, 183] on select "Jumbo Postcard (5.5" x 8.5") Regular Postcard (4.25" x 5.6") Panoramic Postcard…" at bounding box center [206, 190] width 237 height 17
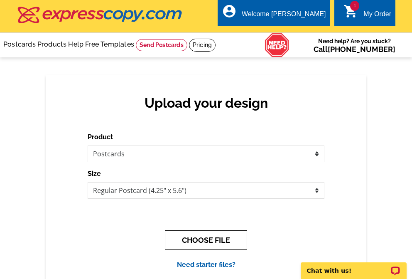
click at [212, 242] on button "CHOOSE FILE" at bounding box center [206, 240] width 82 height 20
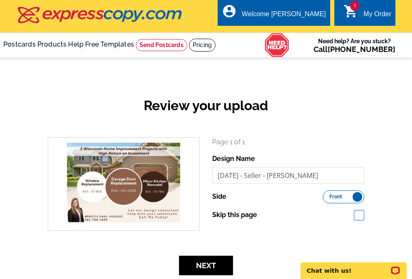
scroll to position [42, 0]
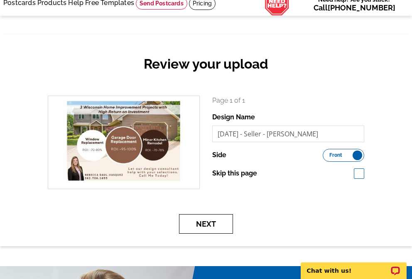
click at [220, 226] on button "Next" at bounding box center [206, 224] width 54 height 20
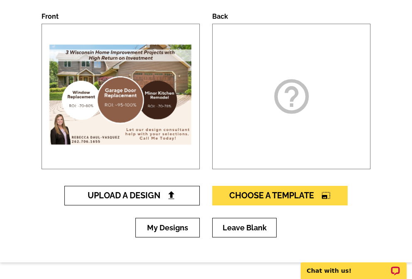
click at [128, 198] on span "Upload A Design" at bounding box center [132, 195] width 89 height 10
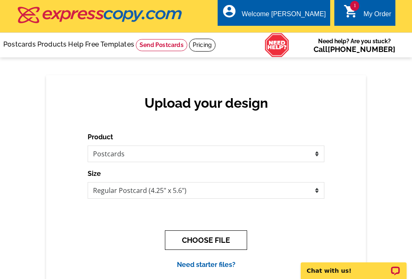
click at [188, 244] on button "CHOOSE FILE" at bounding box center [206, 240] width 82 height 20
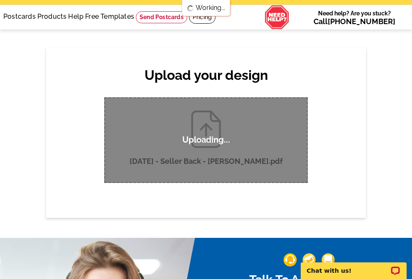
scroll to position [42, 0]
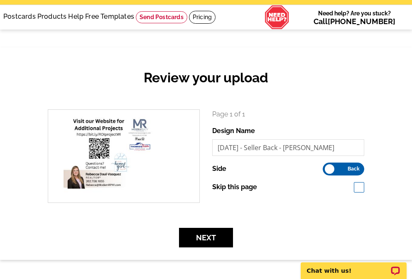
scroll to position [42, 0]
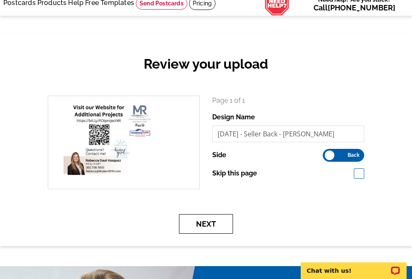
click at [216, 224] on button "Next" at bounding box center [206, 224] width 54 height 20
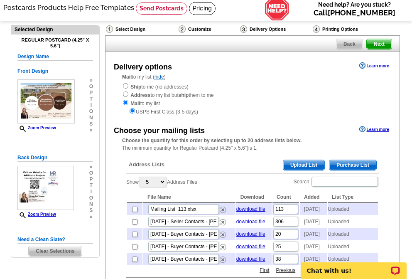
scroll to position [83, 0]
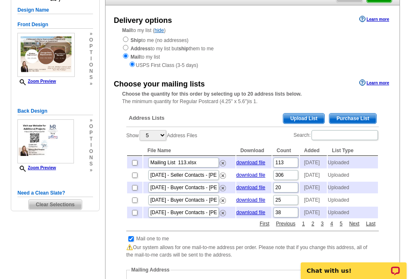
click at [301, 118] on span "Upload List" at bounding box center [304, 119] width 41 height 10
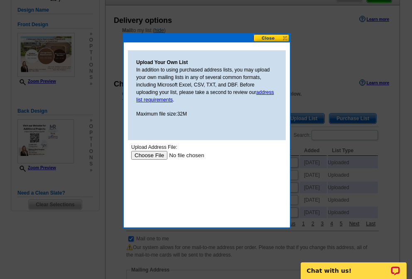
scroll to position [0, 0]
click at [144, 154] on input "file" at bounding box center [183, 155] width 105 height 9
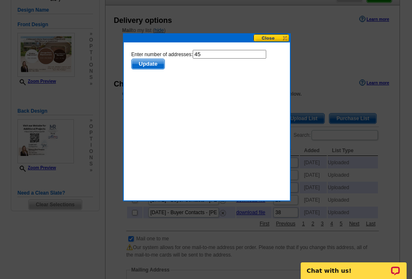
click at [213, 52] on input "45" at bounding box center [230, 54] width 74 height 9
type input "44"
click at [151, 65] on span "Update" at bounding box center [148, 64] width 33 height 10
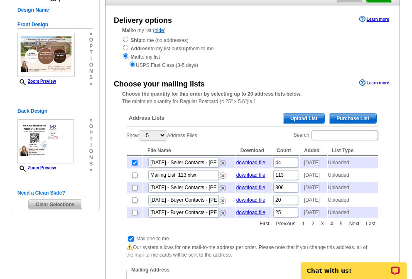
click at [306, 120] on span "Upload List" at bounding box center [304, 119] width 41 height 10
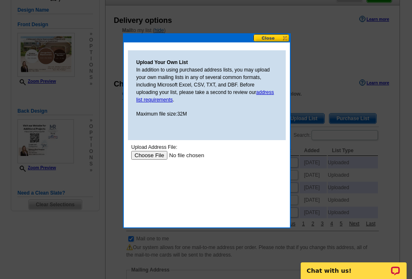
click at [145, 158] on input "file" at bounding box center [183, 155] width 105 height 9
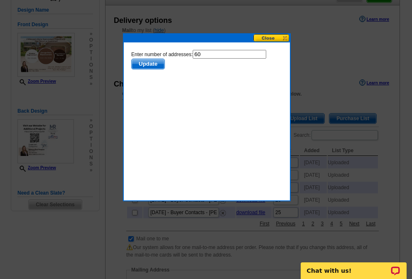
click at [206, 56] on input "60" at bounding box center [230, 54] width 74 height 9
type input "6"
type input "59"
click at [150, 63] on span "Update" at bounding box center [148, 64] width 33 height 10
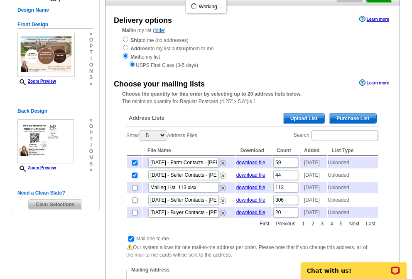
click at [130, 242] on input "checkbox" at bounding box center [130, 238] width 5 height 5
checkbox input "false"
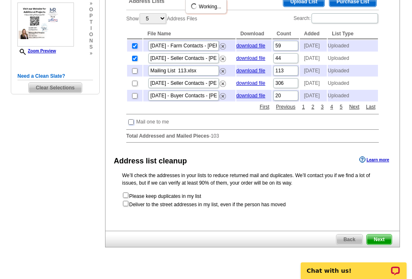
scroll to position [208, 0]
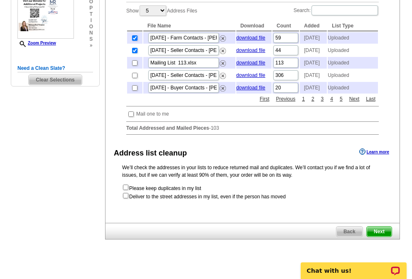
click at [376, 237] on span "Next" at bounding box center [379, 232] width 25 height 10
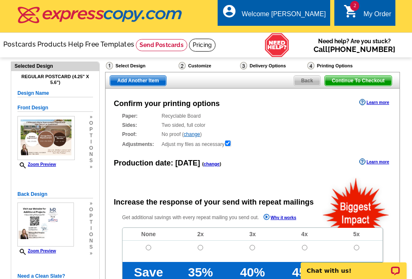
radio input "false"
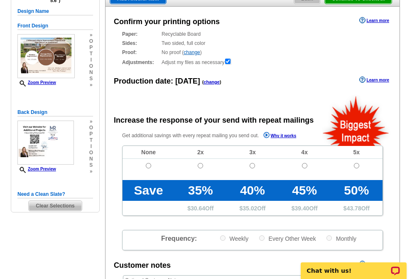
scroll to position [83, 0]
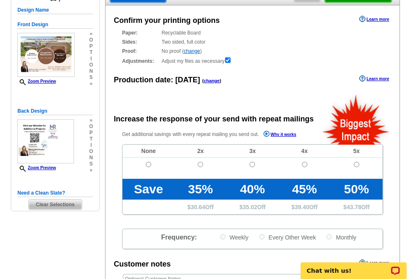
click at [207, 81] on link "change" at bounding box center [212, 80] width 16 height 5
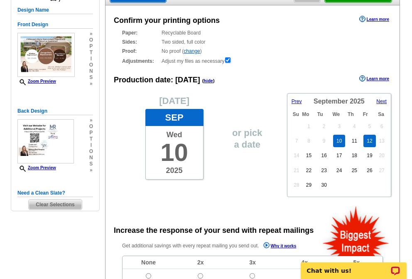
click at [371, 142] on link "12" at bounding box center [370, 141] width 12 height 12
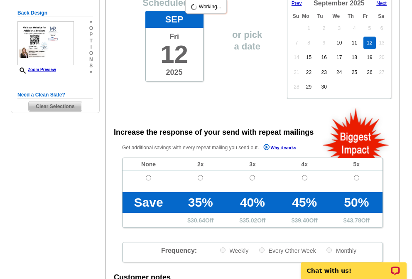
scroll to position [208, 0]
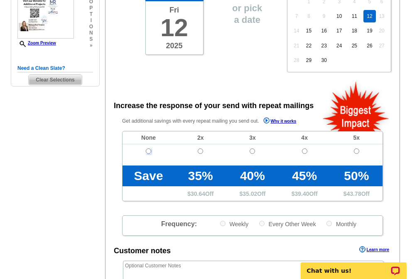
click at [148, 151] on input "radio" at bounding box center [148, 150] width 5 height 5
radio input "true"
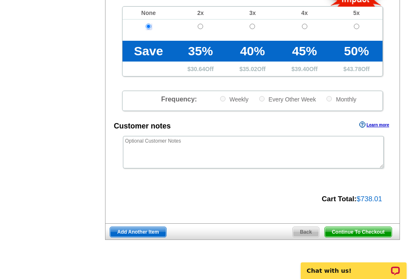
scroll to position [374, 0]
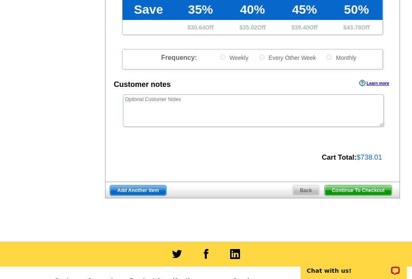
click at [143, 191] on span "Add Another Item" at bounding box center [138, 190] width 56 height 10
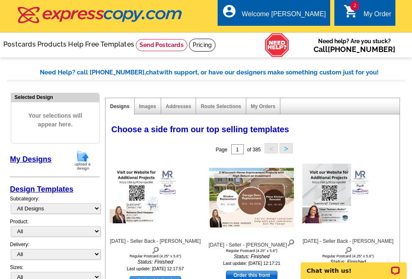
click at [81, 157] on img at bounding box center [83, 160] width 22 height 21
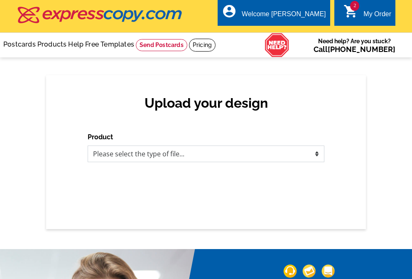
click at [173, 158] on select "Please select the type of file... Postcards Business Cards Letters and flyers G…" at bounding box center [206, 154] width 237 height 17
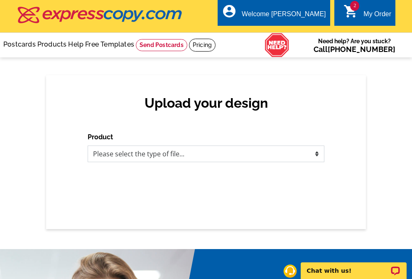
select select "1"
click at [88, 146] on select "Please select the type of file... Postcards Business Cards Letters and flyers G…" at bounding box center [206, 154] width 237 height 17
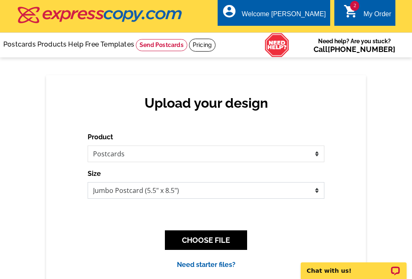
click at [119, 189] on select "Jumbo Postcard (5.5" x 8.5") Regular Postcard (4.25" x 5.6") Panoramic Postcard…" at bounding box center [206, 190] width 237 height 17
select select "1"
click at [88, 183] on select "Jumbo Postcard (5.5" x 8.5") Regular Postcard (4.25" x 5.6") Panoramic Postcard…" at bounding box center [206, 190] width 237 height 17
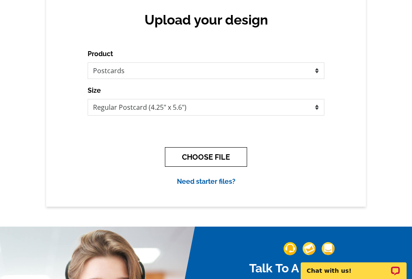
click at [211, 161] on button "CHOOSE FILE" at bounding box center [206, 157] width 82 height 20
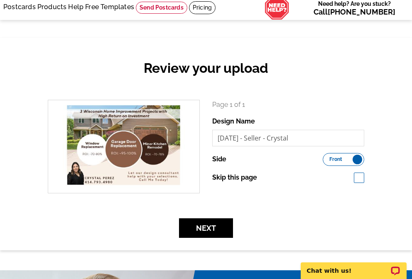
scroll to position [83, 0]
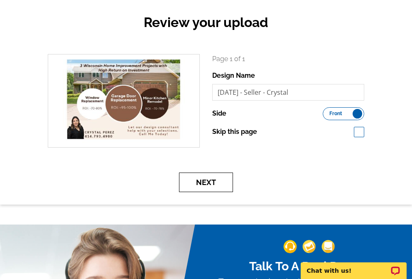
click at [208, 185] on button "Next" at bounding box center [206, 183] width 54 height 20
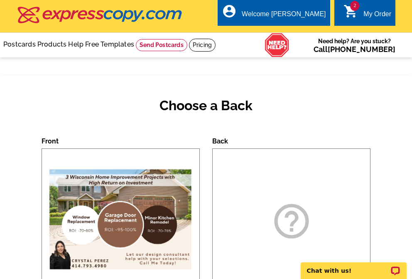
scroll to position [125, 0]
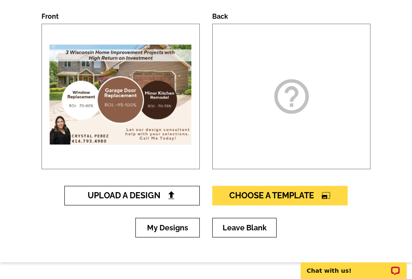
click at [161, 199] on span "Upload A Design" at bounding box center [132, 195] width 89 height 10
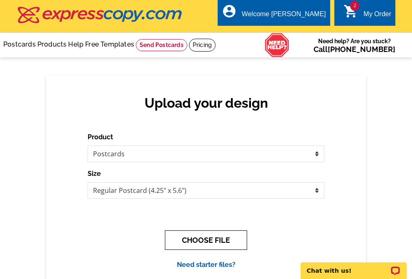
click at [185, 240] on button "CHOOSE FILE" at bounding box center [206, 240] width 82 height 20
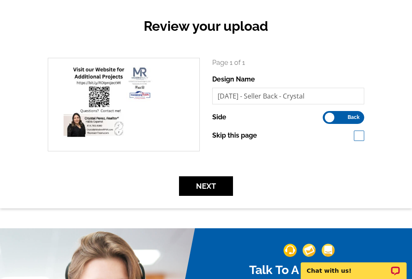
scroll to position [83, 0]
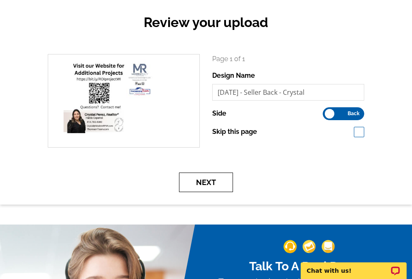
click at [214, 181] on button "Next" at bounding box center [206, 183] width 54 height 20
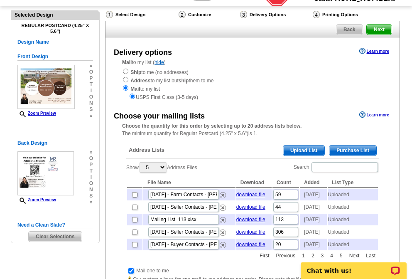
scroll to position [42, 0]
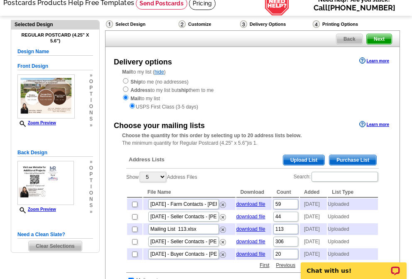
click at [302, 162] on span "Upload List" at bounding box center [304, 160] width 41 height 10
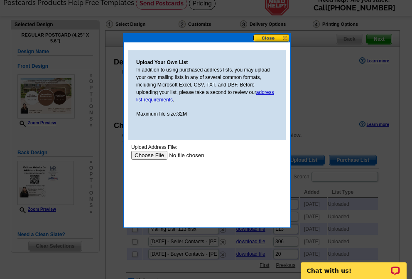
scroll to position [0, 0]
click at [146, 154] on input "file" at bounding box center [183, 155] width 105 height 9
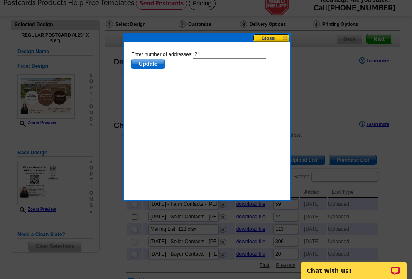
click at [219, 56] on input "21" at bounding box center [230, 54] width 74 height 9
type input "20"
click at [147, 62] on span "Update" at bounding box center [148, 64] width 33 height 10
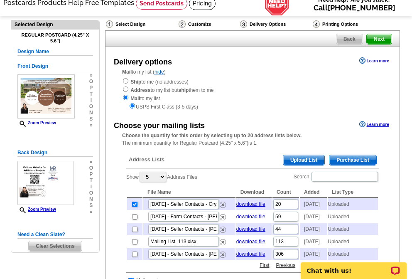
click at [307, 158] on span "Upload List" at bounding box center [304, 160] width 41 height 10
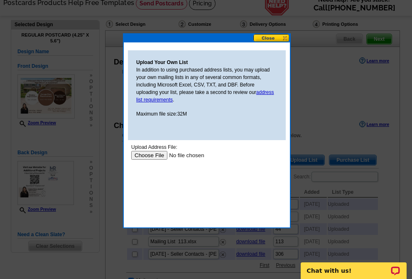
click at [156, 155] on input "file" at bounding box center [183, 155] width 105 height 9
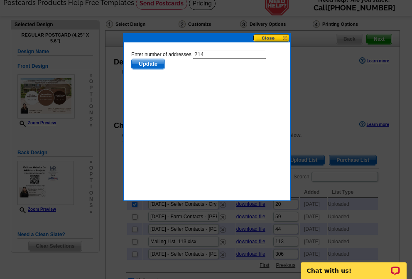
click at [224, 54] on input "214" at bounding box center [230, 54] width 74 height 9
type input "213"
click at [150, 62] on span "Update" at bounding box center [148, 64] width 33 height 10
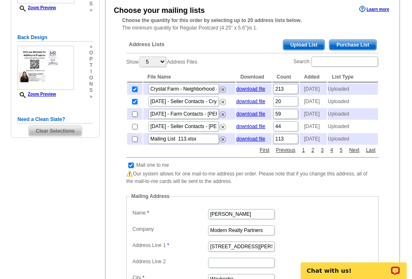
scroll to position [166, 0]
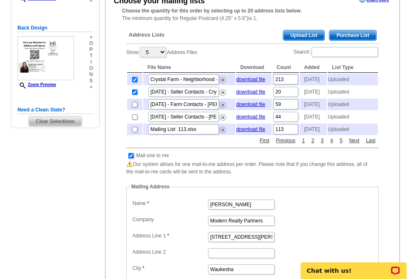
click at [131, 158] on input "checkbox" at bounding box center [130, 155] width 5 height 5
checkbox input "false"
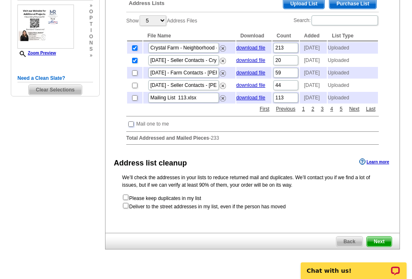
scroll to position [291, 0]
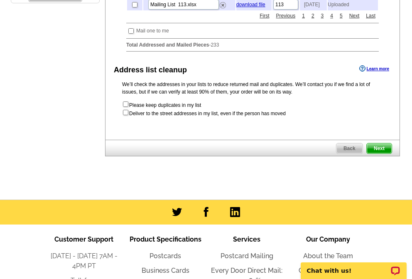
click at [378, 153] on span "Next" at bounding box center [379, 148] width 25 height 10
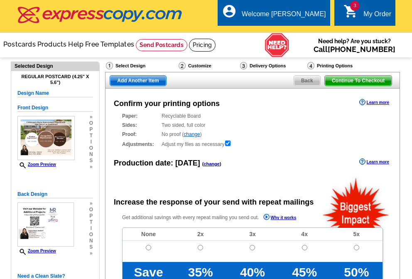
radio input "false"
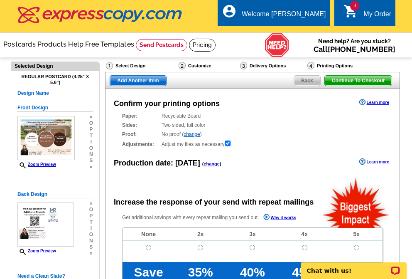
click at [204, 163] on link "change" at bounding box center [212, 163] width 16 height 5
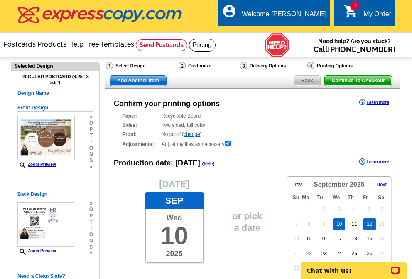
click at [372, 225] on link "12" at bounding box center [370, 224] width 12 height 12
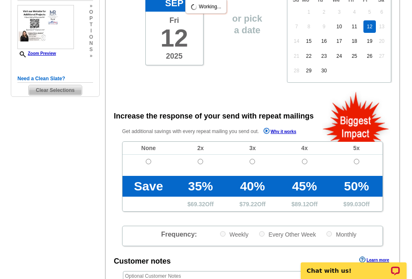
scroll to position [208, 0]
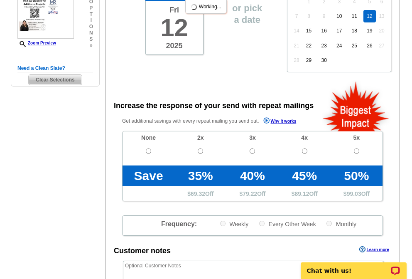
click at [146, 153] on td at bounding box center [149, 154] width 52 height 21
click at [146, 151] on input "radio" at bounding box center [148, 150] width 5 height 5
radio input "true"
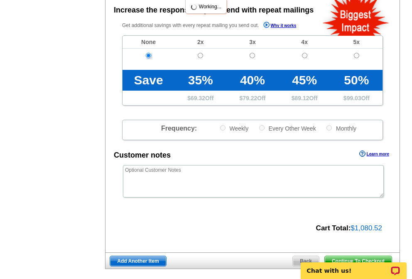
scroll to position [333, 0]
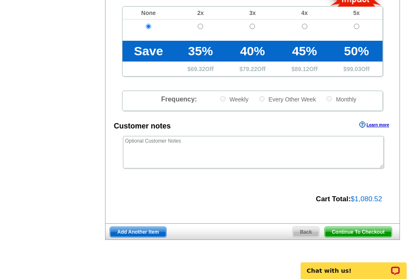
click at [139, 234] on span "Add Another Item" at bounding box center [138, 232] width 56 height 10
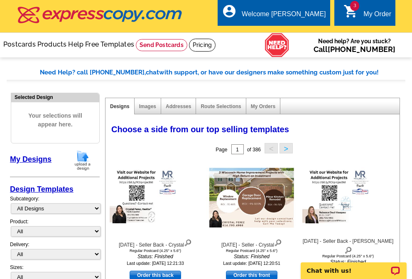
click at [84, 160] on img at bounding box center [83, 160] width 22 height 21
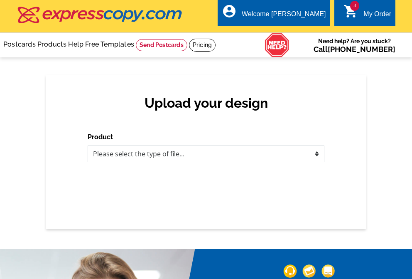
drag, startPoint x: 190, startPoint y: 148, endPoint x: 186, endPoint y: 158, distance: 11.2
click at [190, 148] on select "Please select the type of file... Postcards Business Cards Letters and flyers G…" at bounding box center [206, 154] width 237 height 17
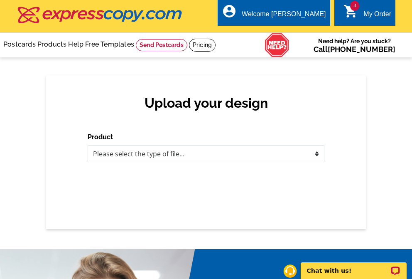
select select "1"
click at [88, 146] on select "Please select the type of file... Postcards Business Cards Letters and flyers G…" at bounding box center [206, 154] width 237 height 17
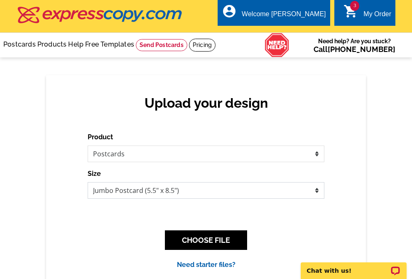
click at [136, 195] on select "Jumbo Postcard (5.5" x 8.5") Regular Postcard (4.25" x 5.6") Panoramic Postcard…" at bounding box center [206, 190] width 237 height 17
select select "1"
click at [88, 183] on select "Jumbo Postcard (5.5" x 8.5") Regular Postcard (4.25" x 5.6") Panoramic Postcard…" at bounding box center [206, 190] width 237 height 17
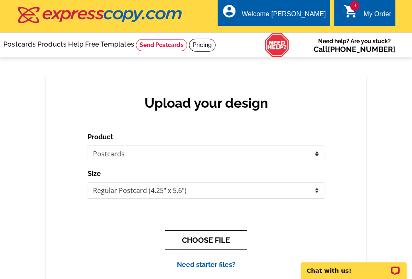
click at [197, 240] on button "CHOOSE FILE" at bounding box center [206, 240] width 82 height 20
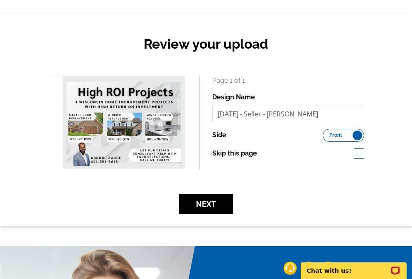
scroll to position [83, 0]
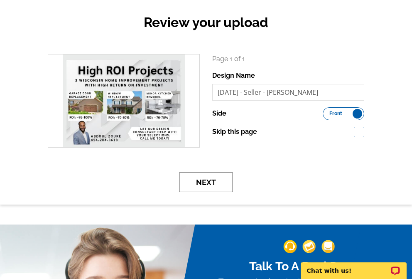
click at [206, 183] on button "Next" at bounding box center [206, 183] width 54 height 20
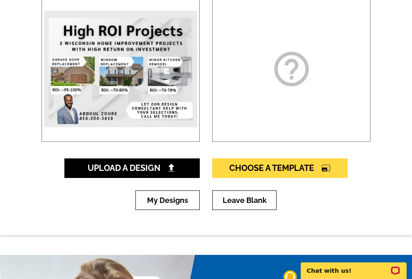
scroll to position [166, 0]
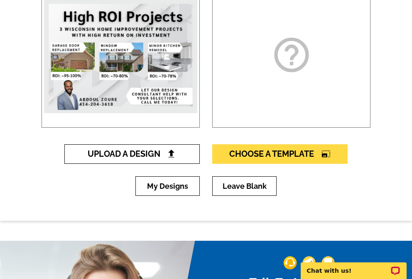
click at [142, 155] on span "Upload A Design" at bounding box center [132, 154] width 89 height 10
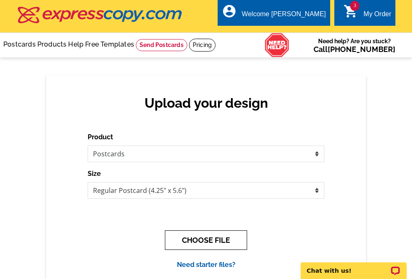
click at [193, 241] on button "CHOOSE FILE" at bounding box center [206, 240] width 82 height 20
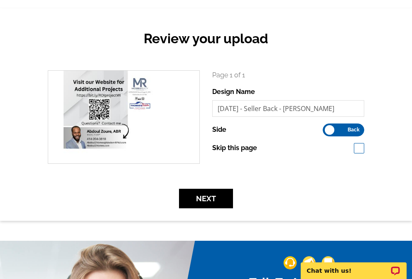
scroll to position [83, 0]
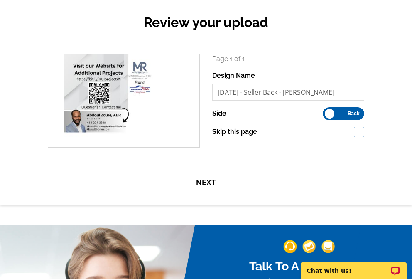
click at [207, 185] on button "Next" at bounding box center [206, 183] width 54 height 20
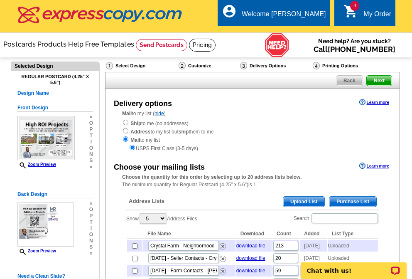
click at [306, 204] on span "Upload List" at bounding box center [304, 202] width 41 height 10
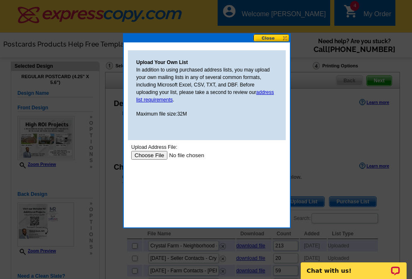
click at [145, 156] on input "file" at bounding box center [183, 155] width 105 height 9
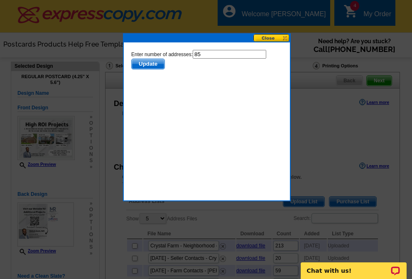
click at [202, 54] on input "85" at bounding box center [230, 54] width 74 height 9
type input "84"
click at [151, 62] on span "Update" at bounding box center [148, 64] width 33 height 10
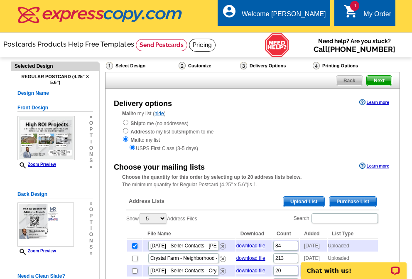
scroll to position [125, 0]
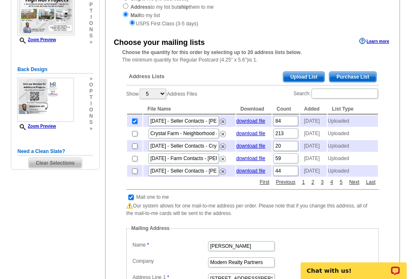
click at [304, 79] on span "Upload List" at bounding box center [304, 77] width 41 height 10
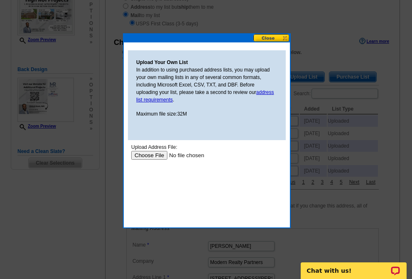
scroll to position [0, 0]
click at [151, 155] on input "file" at bounding box center [183, 155] width 105 height 9
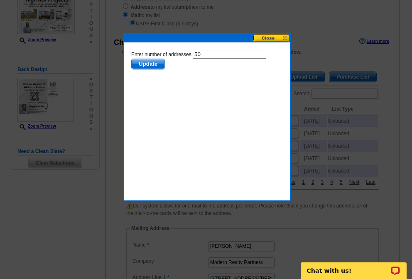
click at [213, 52] on input "50" at bounding box center [230, 54] width 74 height 9
type input "5"
type input "9"
type input "49"
click at [142, 62] on span "Update" at bounding box center [148, 64] width 33 height 10
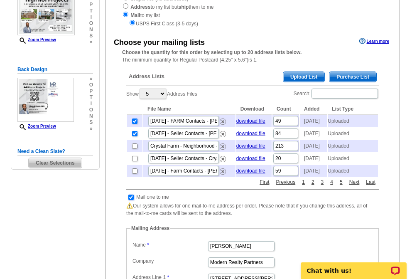
click at [131, 200] on input "checkbox" at bounding box center [130, 197] width 5 height 5
checkbox input "false"
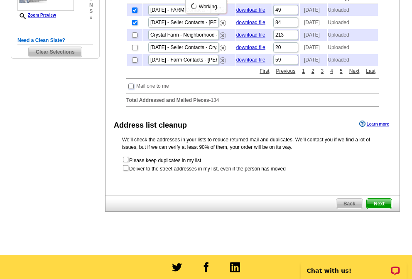
scroll to position [249, 0]
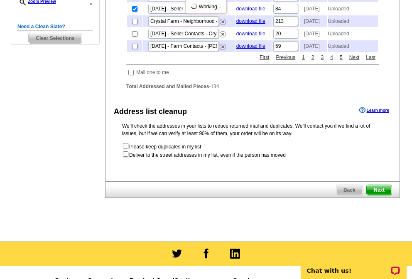
click at [380, 195] on span "Next" at bounding box center [379, 190] width 25 height 10
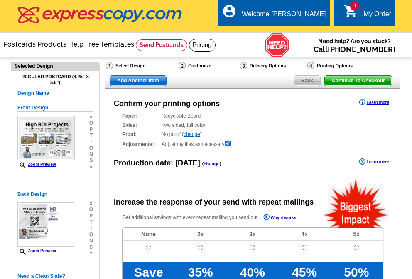
radio input "false"
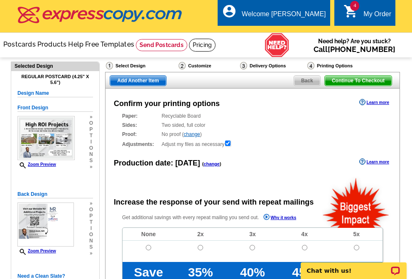
click at [212, 163] on link "change" at bounding box center [212, 163] width 16 height 5
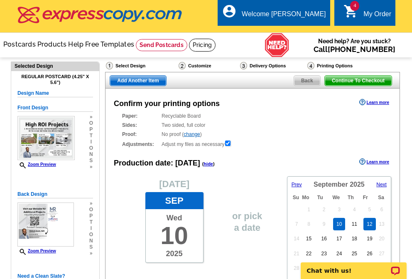
click at [369, 227] on link "12" at bounding box center [370, 224] width 12 height 12
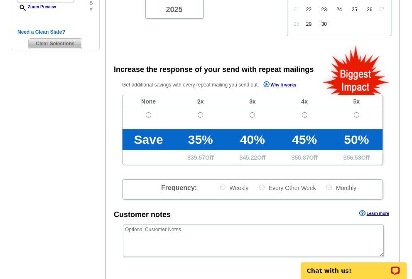
scroll to position [249, 0]
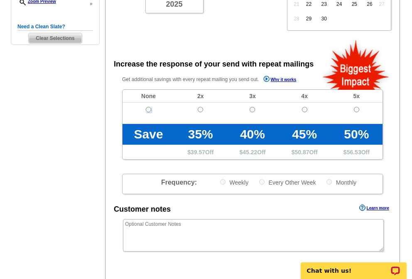
click at [148, 110] on input "radio" at bounding box center [148, 109] width 5 height 5
radio input "true"
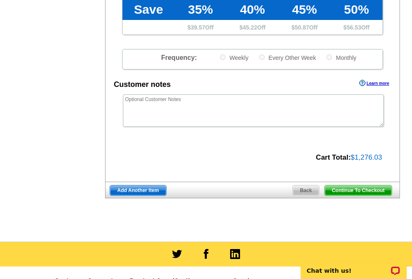
click at [368, 191] on span "Continue To Checkout" at bounding box center [358, 190] width 67 height 10
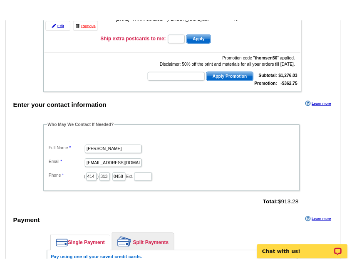
scroll to position [480, 0]
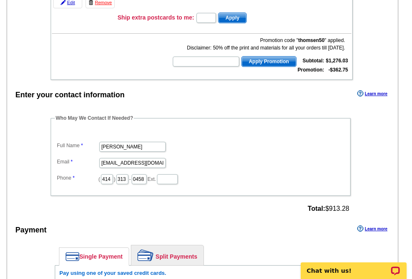
drag, startPoint x: 415, startPoint y: 31, endPoint x: 404, endPoint y: 132, distance: 101.7
click at [404, 132] on html "Welcome back [PERSON_NAME] My Account Logout local_phone Same Day Design, Print…" at bounding box center [206, 165] width 412 height 1291
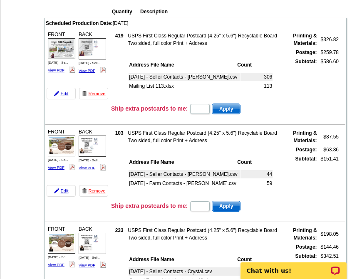
scroll to position [0, 0]
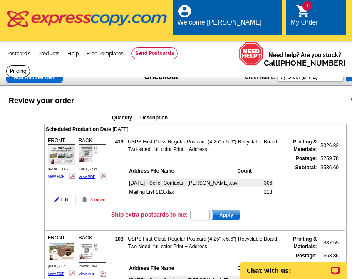
drag, startPoint x: 190, startPoint y: 88, endPoint x: 193, endPoint y: 82, distance: 6.0
click at [191, 94] on div "Review your order Learn more" at bounding box center [195, 100] width 391 height 12
click at [275, 110] on td "Quantity Description" at bounding box center [227, 116] width 235 height 13
click at [249, 114] on th "Description" at bounding box center [216, 118] width 152 height 8
click at [299, 209] on td "Ship extra postcards to me: Apply" at bounding box center [228, 215] width 235 height 12
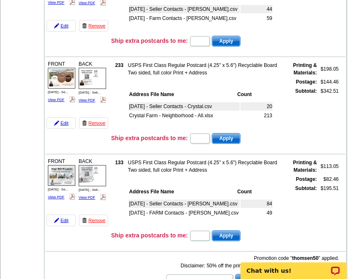
scroll to position [291, 0]
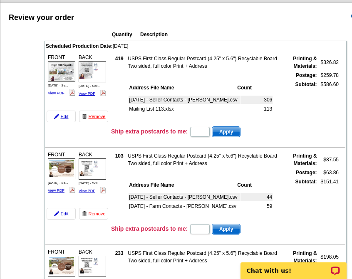
click at [260, 15] on div "Review your order Learn more" at bounding box center [195, 17] width 391 height 12
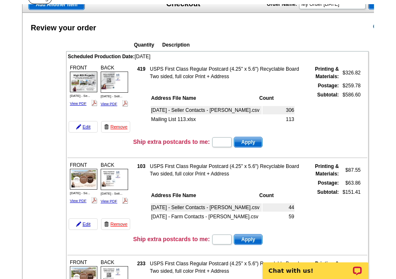
scroll to position [0, 0]
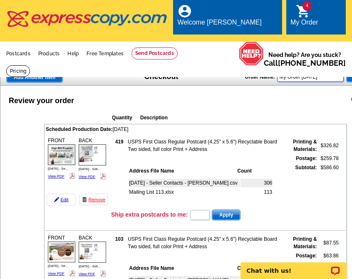
click at [336, 72] on input "My Order 2025-09-10" at bounding box center [310, 77] width 67 height 10
drag, startPoint x: 334, startPoint y: 69, endPoint x: 240, endPoint y: 59, distance: 94.5
click at [332, 73] on input "Sept 2025 Seller" at bounding box center [310, 77] width 67 height 10
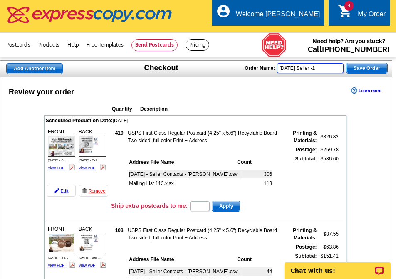
type input "[DATE] Seller -1"
click at [369, 69] on span "Save Order" at bounding box center [366, 68] width 41 height 10
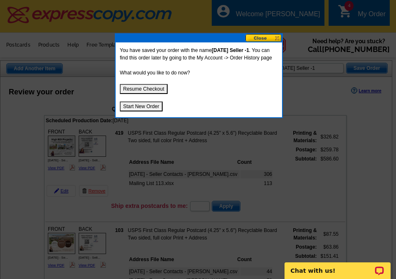
click at [136, 107] on button "Start New Order" at bounding box center [141, 106] width 43 height 10
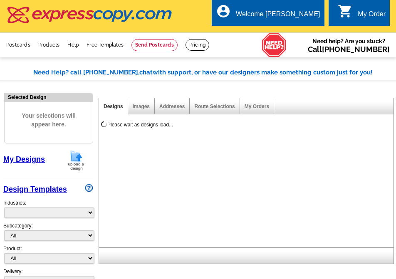
select select "785"
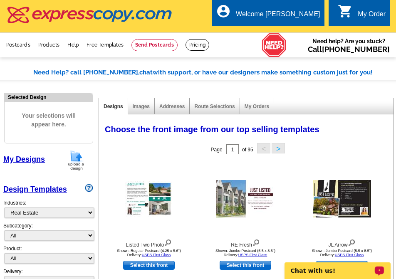
click at [300, 30] on link "My Account" at bounding box center [300, 31] width 36 height 7
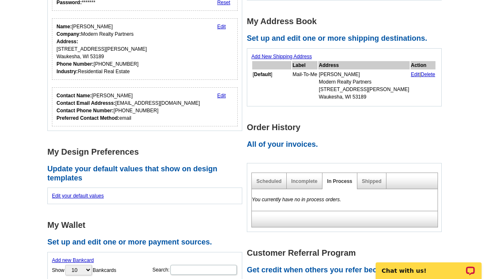
scroll to position [166, 0]
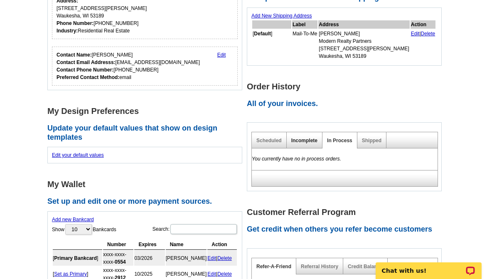
click at [305, 140] on link "Incomplete" at bounding box center [304, 141] width 26 height 6
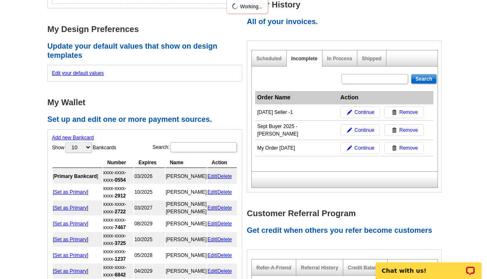
scroll to position [249, 0]
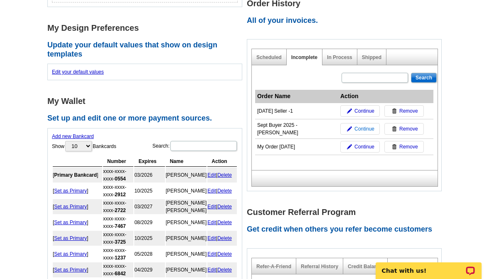
click at [359, 128] on span "Continue" at bounding box center [365, 128] width 20 height 7
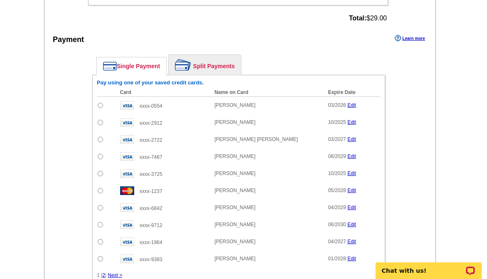
scroll to position [416, 0]
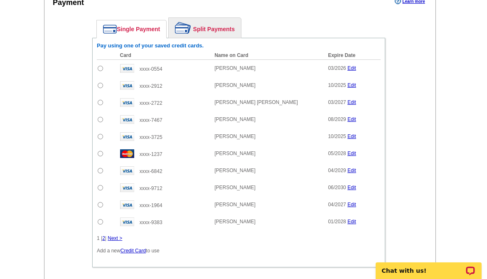
click at [54, 234] on div "Enter your contact information Learn more Who May We Contact If Needed? Full Na…" at bounding box center [239, 97] width 391 height 473
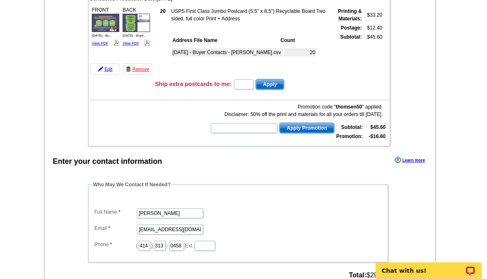
scroll to position [83, 0]
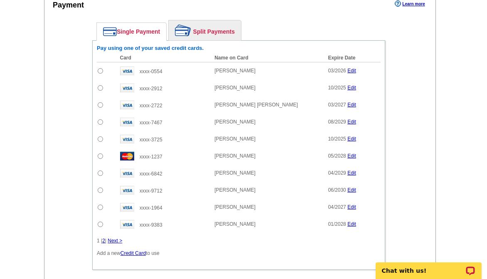
scroll to position [416, 0]
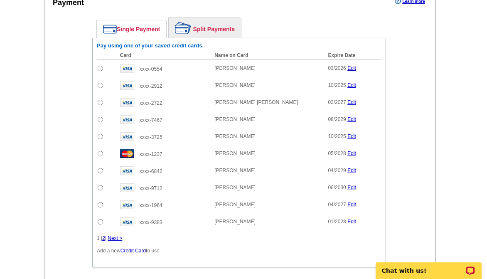
click at [204, 27] on link "Split Payments" at bounding box center [205, 28] width 72 height 20
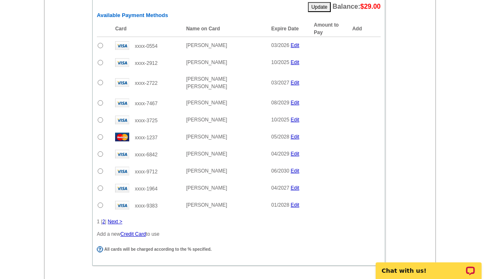
scroll to position [541, 0]
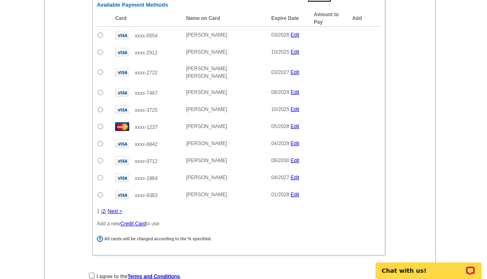
click at [100, 192] on input "radio" at bounding box center [100, 194] width 5 height 5
radio input "true"
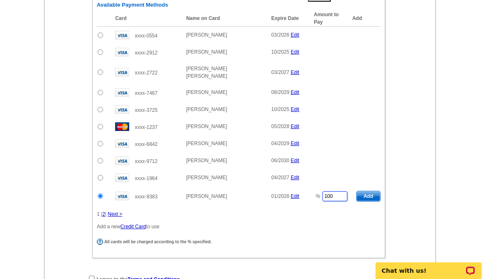
click at [330, 191] on input "100" at bounding box center [335, 196] width 25 height 10
click at [373, 191] on span "Add" at bounding box center [369, 196] width 24 height 10
type input "100"
radio input "false"
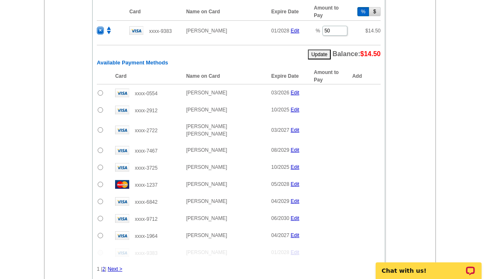
scroll to position [503, 0]
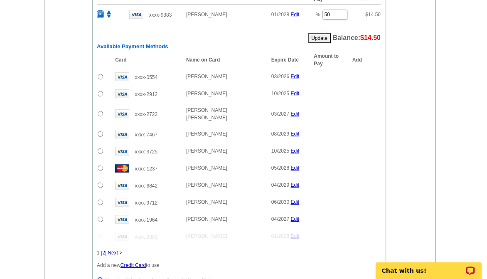
click at [105, 250] on link "2" at bounding box center [103, 253] width 3 height 6
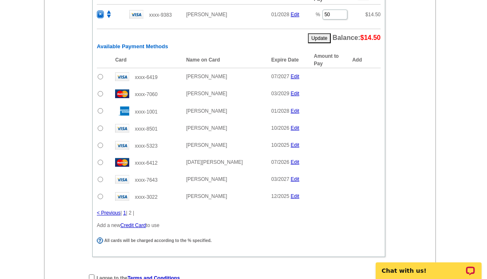
click at [100, 179] on input "radio" at bounding box center [100, 179] width 5 height 5
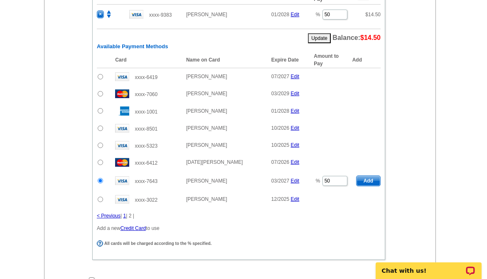
click at [368, 181] on span "Add" at bounding box center [369, 181] width 24 height 10
radio input "false"
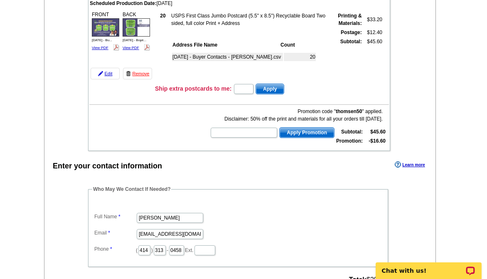
scroll to position [87, 0]
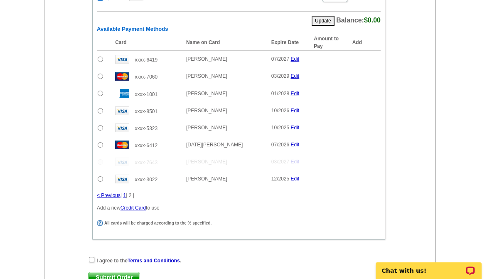
scroll to position [586, 0]
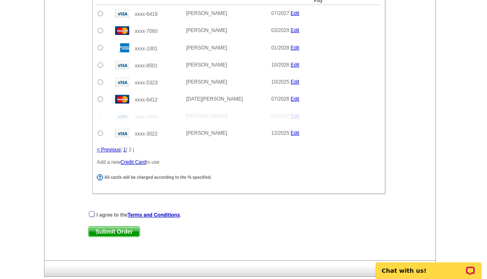
click at [90, 213] on input "checkbox" at bounding box center [91, 213] width 5 height 5
checkbox input "true"
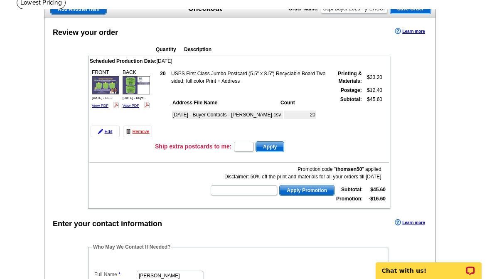
scroll to position [46, 0]
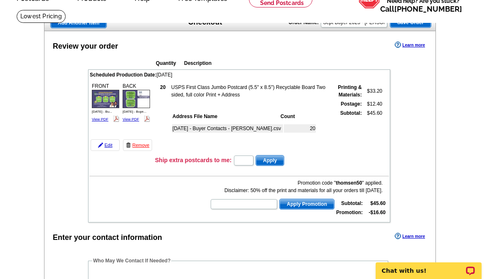
drag, startPoint x: 48, startPoint y: 184, endPoint x: 59, endPoint y: 184, distance: 11.2
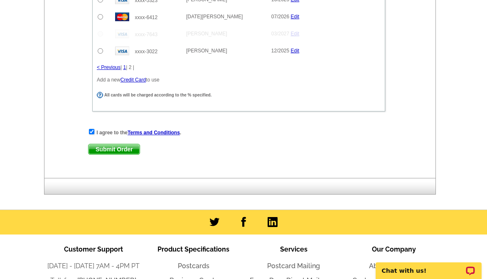
scroll to position [669, 0]
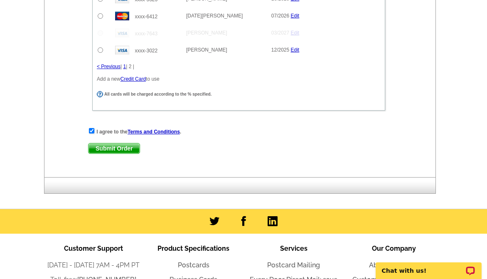
click at [124, 150] on span "Submit Order" at bounding box center [114, 148] width 51 height 10
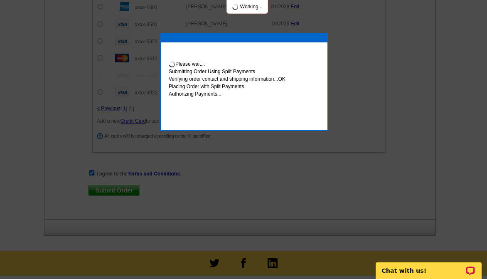
scroll to position [711, 0]
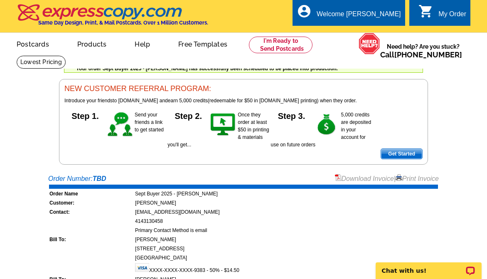
click at [414, 176] on link "Print Invoice" at bounding box center [417, 178] width 43 height 7
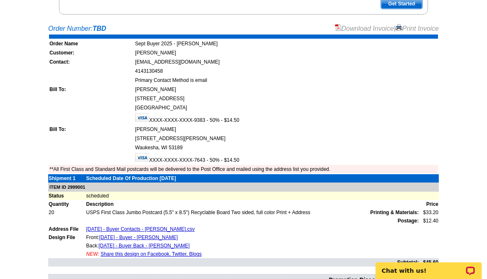
scroll to position [166, 0]
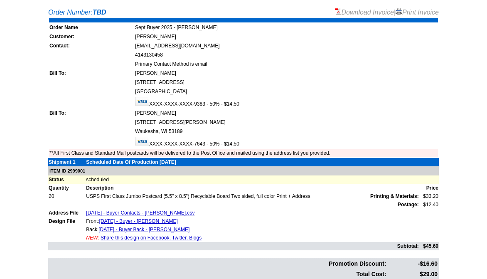
drag, startPoint x: 34, startPoint y: 114, endPoint x: 56, endPoint y: 116, distance: 22.5
click at [34, 114] on main "Order Number: TBD Download Invoice | Print Invoice Order Name Sept Buyer 2025 -…" at bounding box center [243, 160] width 487 height 314
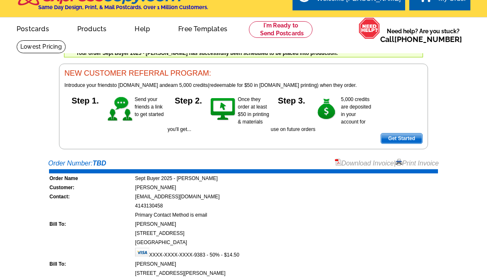
scroll to position [0, 0]
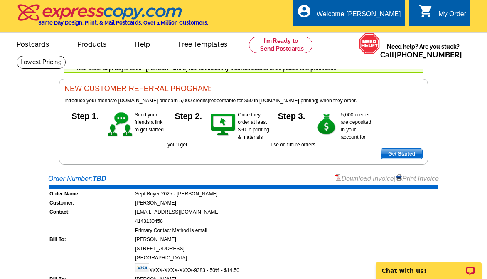
click at [19, 102] on div "Welcome back [PERSON_NAME] My Account Logout local_phone Same Day Design, Print…" at bounding box center [243, 82] width 487 height 165
